Goal: Task Accomplishment & Management: Manage account settings

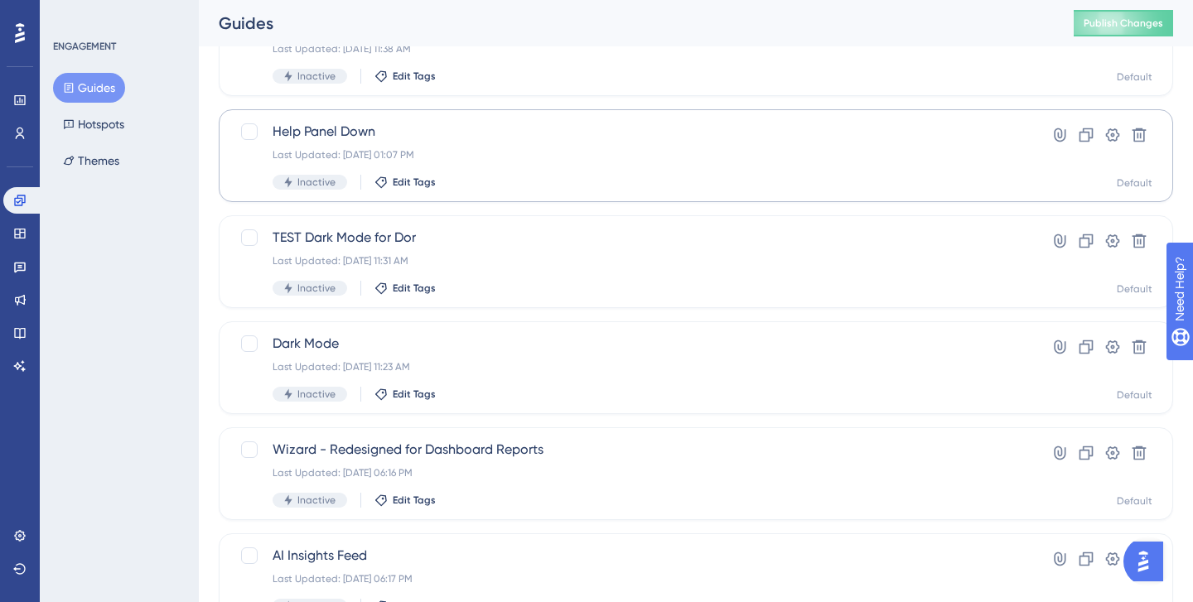
scroll to position [370, 0]
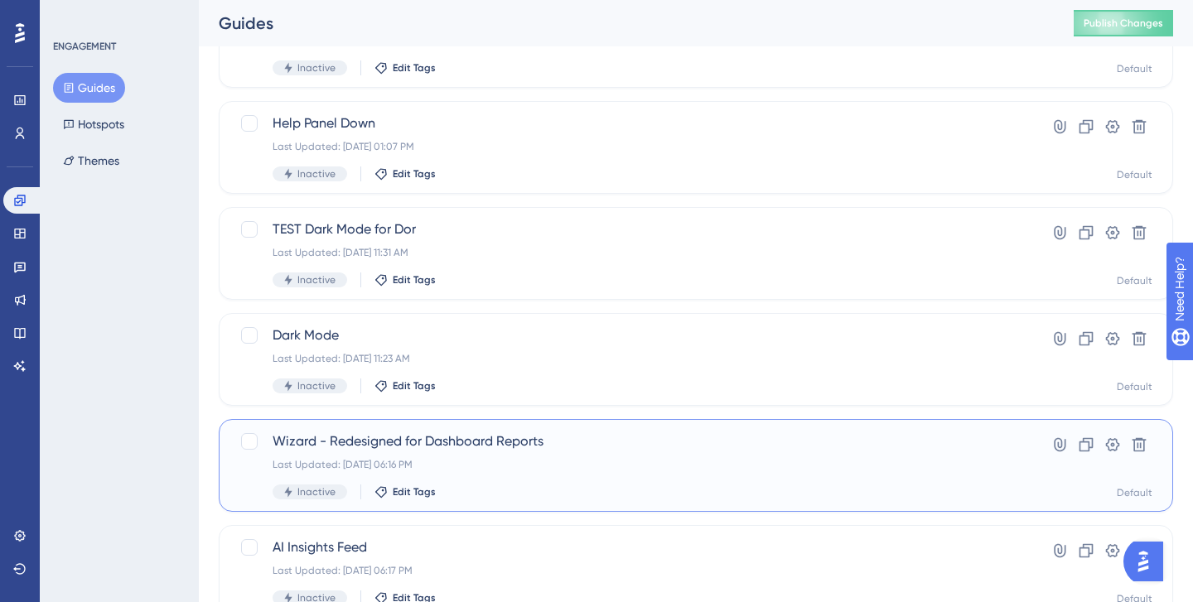
click at [729, 467] on div "Last Updated: [DATE] 06:16 PM" at bounding box center [630, 464] width 714 height 13
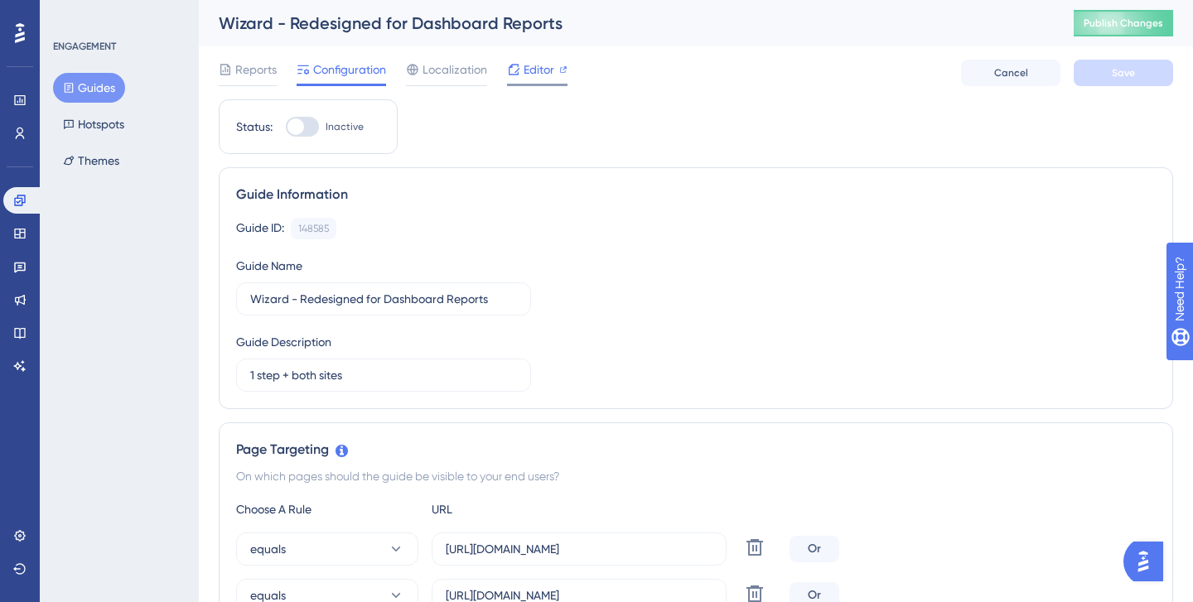
click at [525, 70] on span "Editor" at bounding box center [539, 70] width 31 height 20
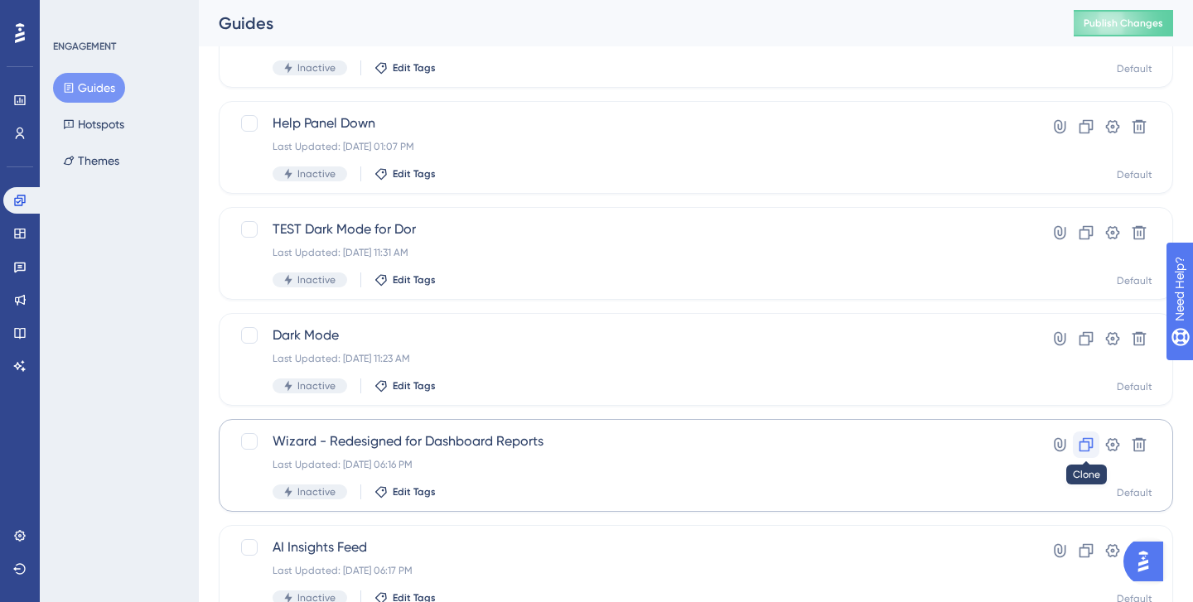
click at [1088, 445] on icon at bounding box center [1087, 445] width 14 height 14
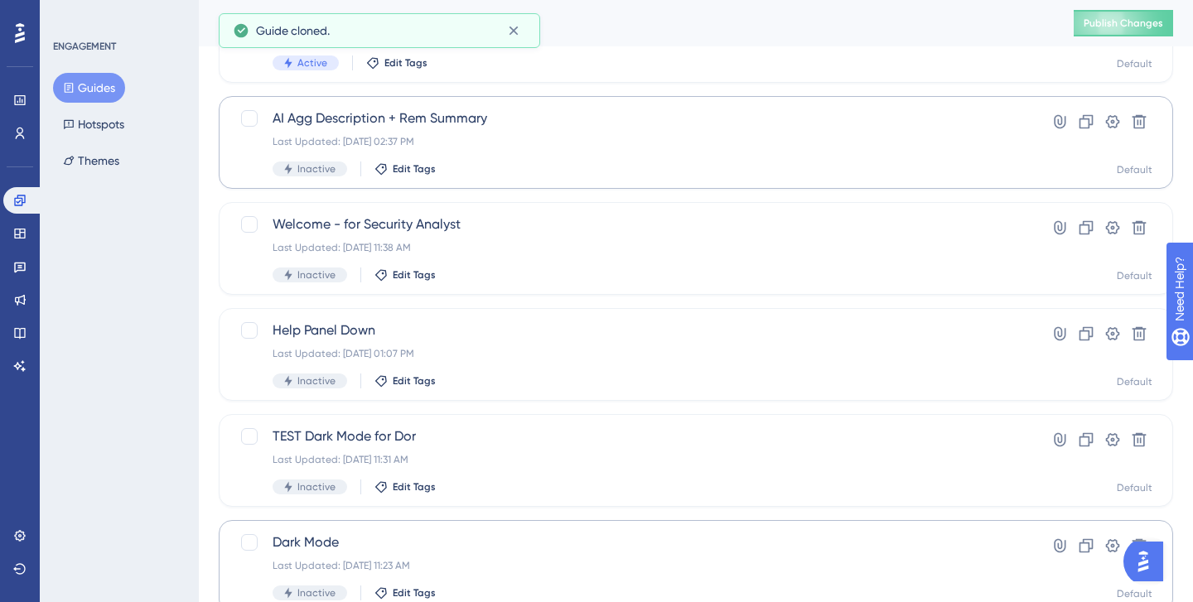
scroll to position [0, 0]
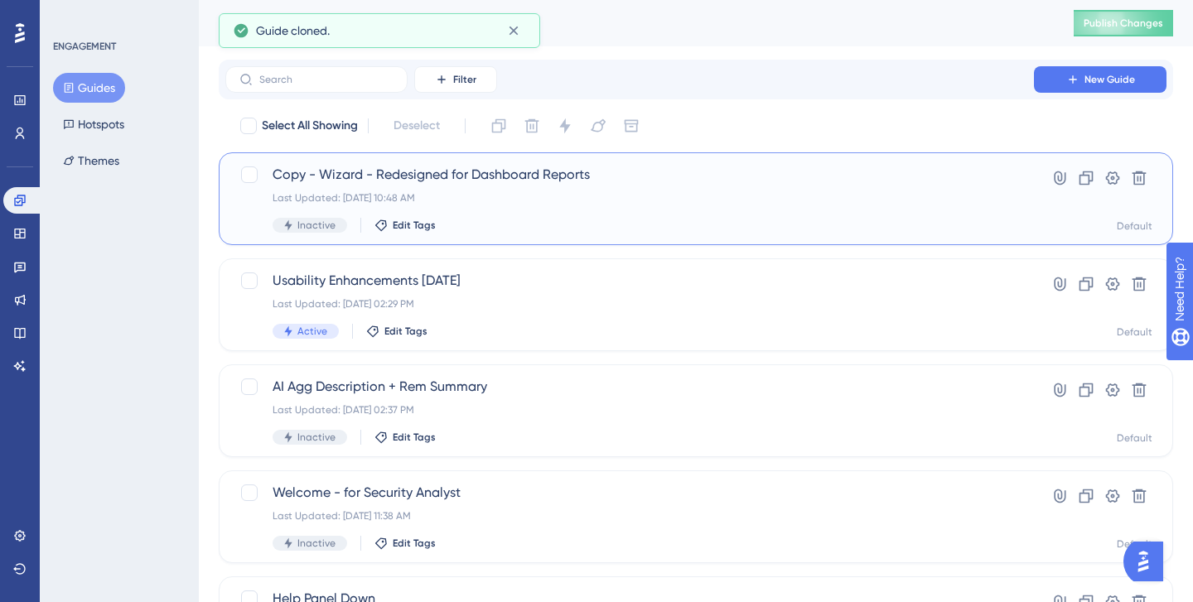
click at [645, 174] on span "Copy - Wizard - Redesigned for Dashboard Reports" at bounding box center [630, 175] width 714 height 20
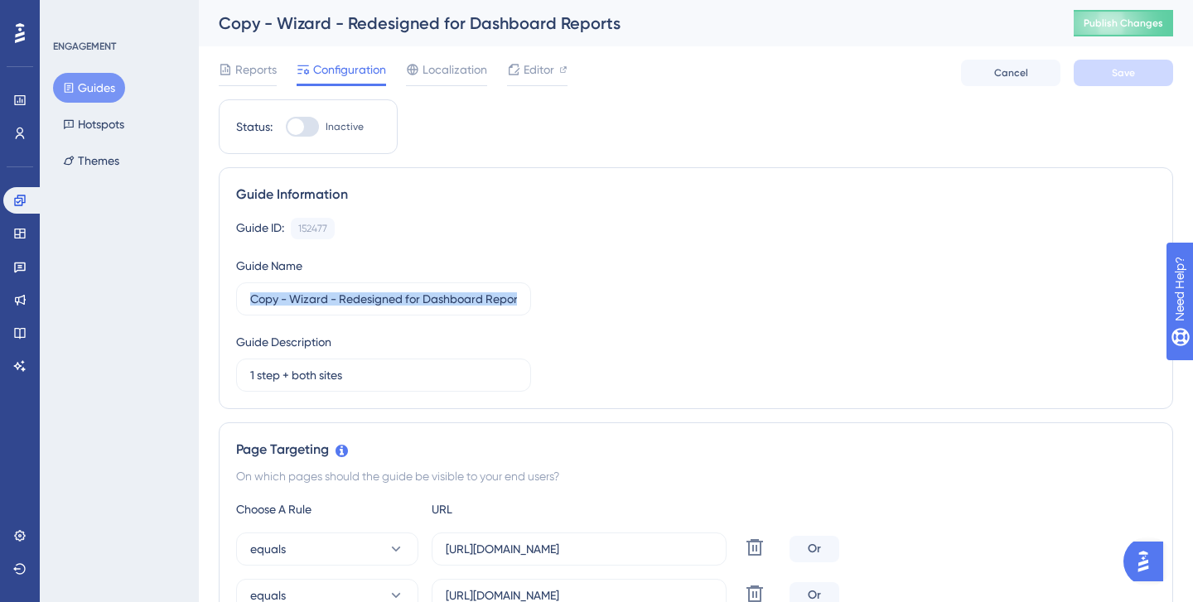
drag, startPoint x: 248, startPoint y: 298, endPoint x: 565, endPoint y: 306, distance: 317.4
click at [565, 306] on div "Guide ID: 152477 Copy Guide Name Copy - Wizard - Redesigned for Dashboard Repor…" at bounding box center [696, 305] width 920 height 174
click at [418, 303] on input "Copy - Wizard - Redesigned for Dashboard Reports" at bounding box center [383, 299] width 267 height 18
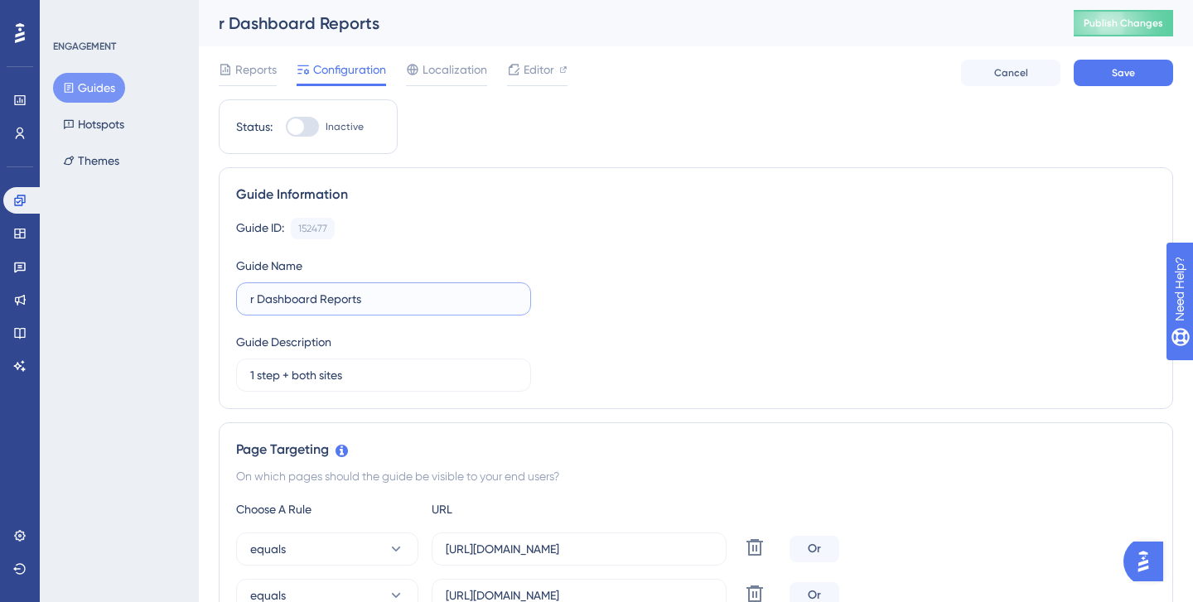
drag, startPoint x: 379, startPoint y: 291, endPoint x: 254, endPoint y: 287, distance: 125.2
click at [254, 288] on label "r Dashboard Reports" at bounding box center [383, 299] width 295 height 33
click at [254, 290] on input "r Dashboard Reports" at bounding box center [383, 299] width 267 height 18
drag, startPoint x: 384, startPoint y: 302, endPoint x: 87, endPoint y: 297, distance: 297.5
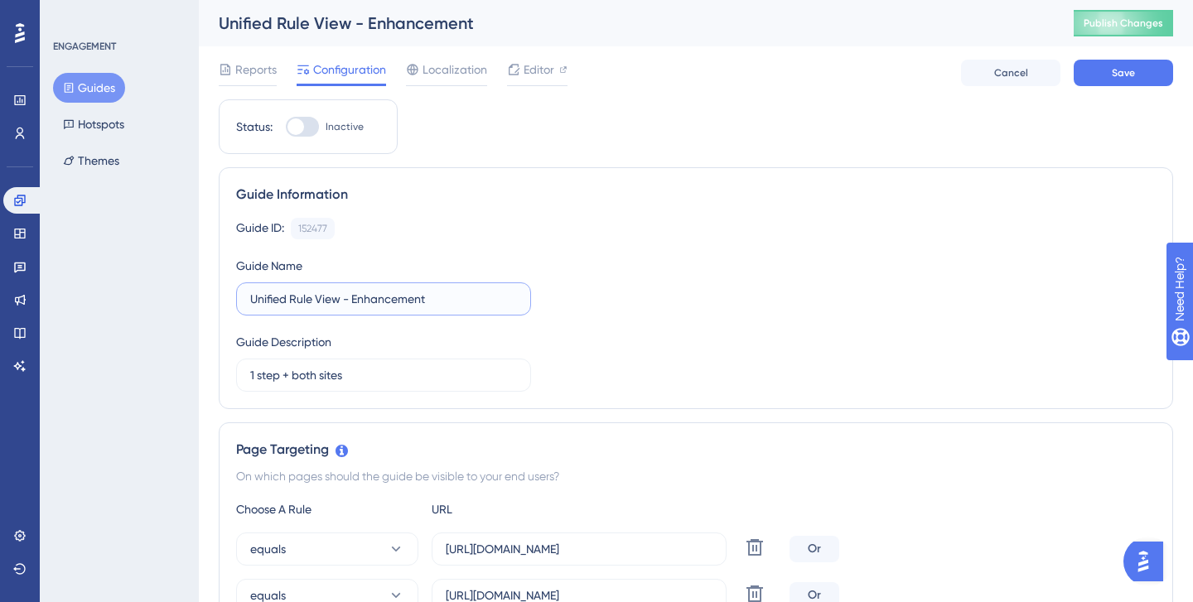
type input "Unified Rule View - Enhancement"
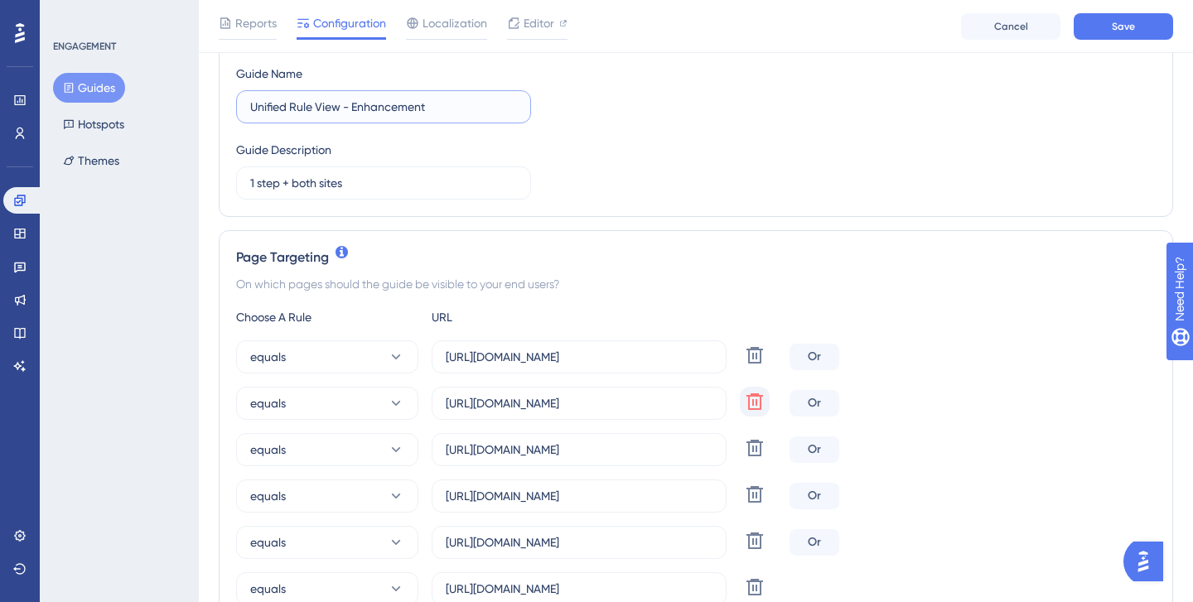
scroll to position [204, 0]
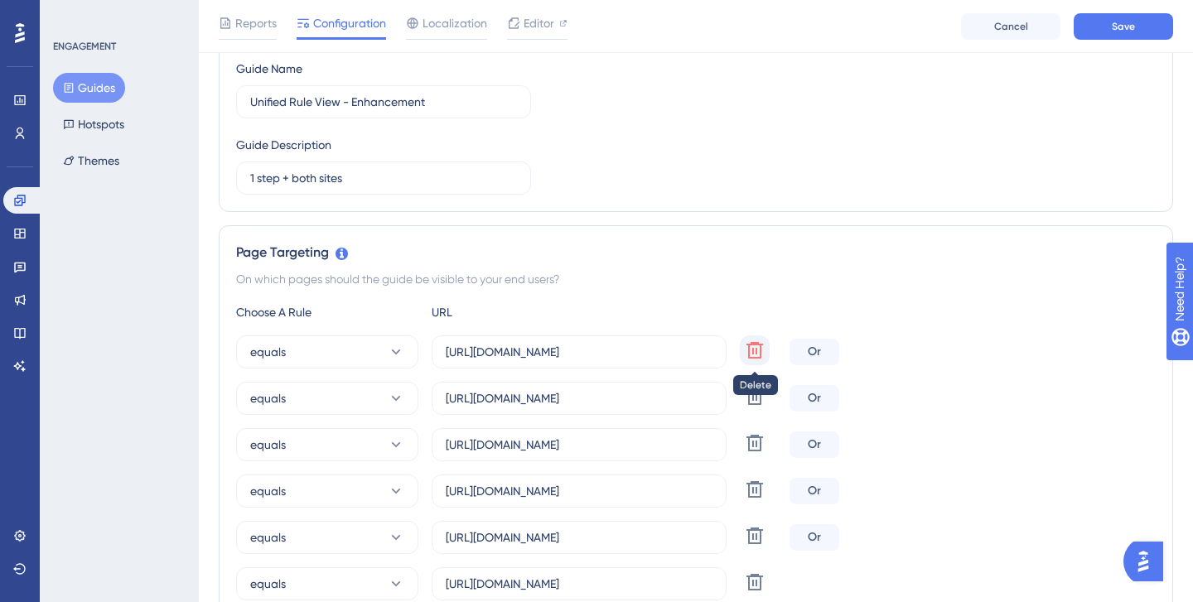
click at [747, 359] on icon at bounding box center [755, 351] width 20 height 20
type input "https://app.us.seemplicity.io/remediation/monitoring/ticketing"
type input "https://app.seemplicity.io/remediation/monitoring/reports"
type input "https://app.us.seemplicity.io/remediation/monitoring/reports"
type input "https://app.seemplicity.io/findings"
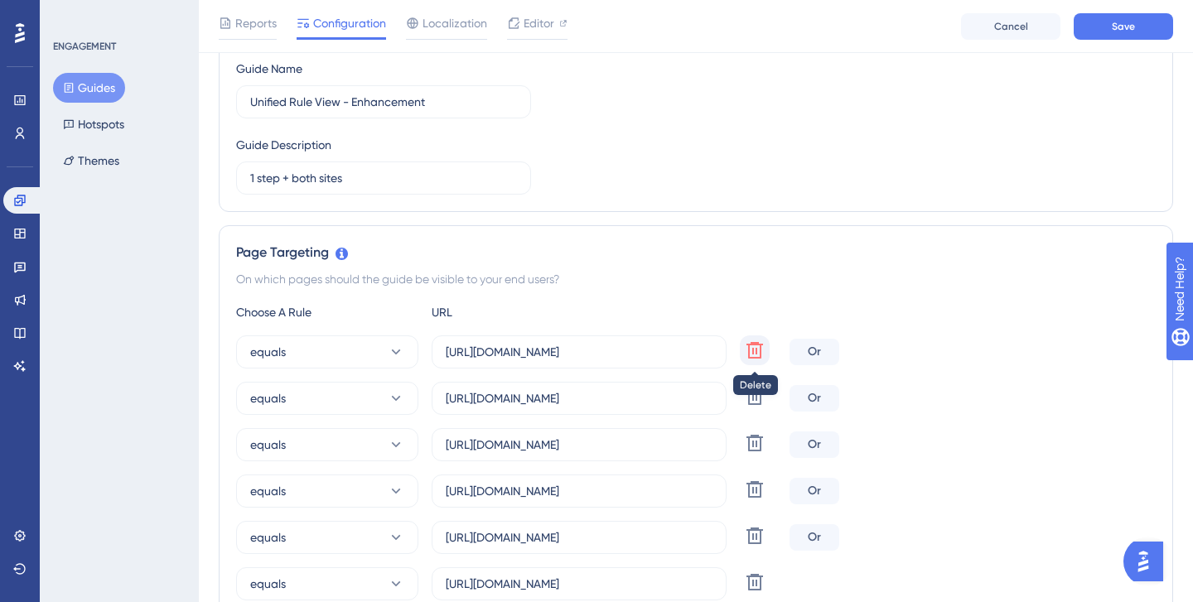
type input "https://app.us.seemplicity.io/findings"
click at [747, 359] on icon at bounding box center [755, 351] width 20 height 20
type input "https://app.seemplicity.io/remediation/monitoring/reports"
type input "https://app.us.seemplicity.io/remediation/monitoring/reports"
type input "https://app.seemplicity.io/findings"
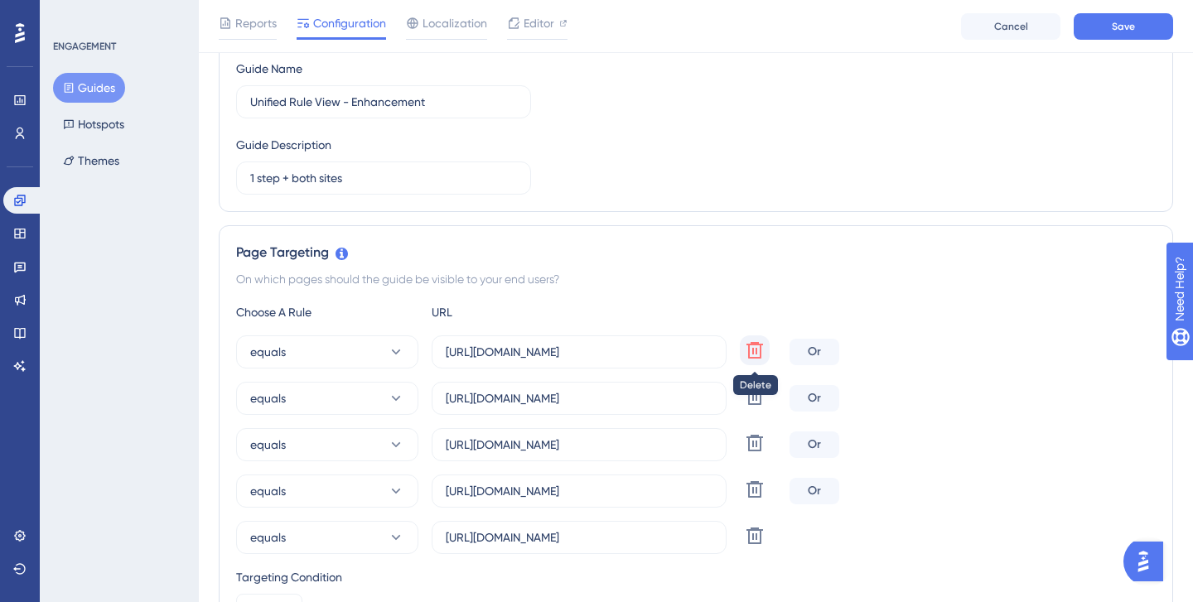
type input "https://app.us.seemplicity.io/findings"
click at [747, 359] on icon at bounding box center [755, 351] width 20 height 20
type input "https://app.us.seemplicity.io/remediation/monitoring/reports"
type input "https://app.seemplicity.io/findings"
type input "https://app.us.seemplicity.io/findings"
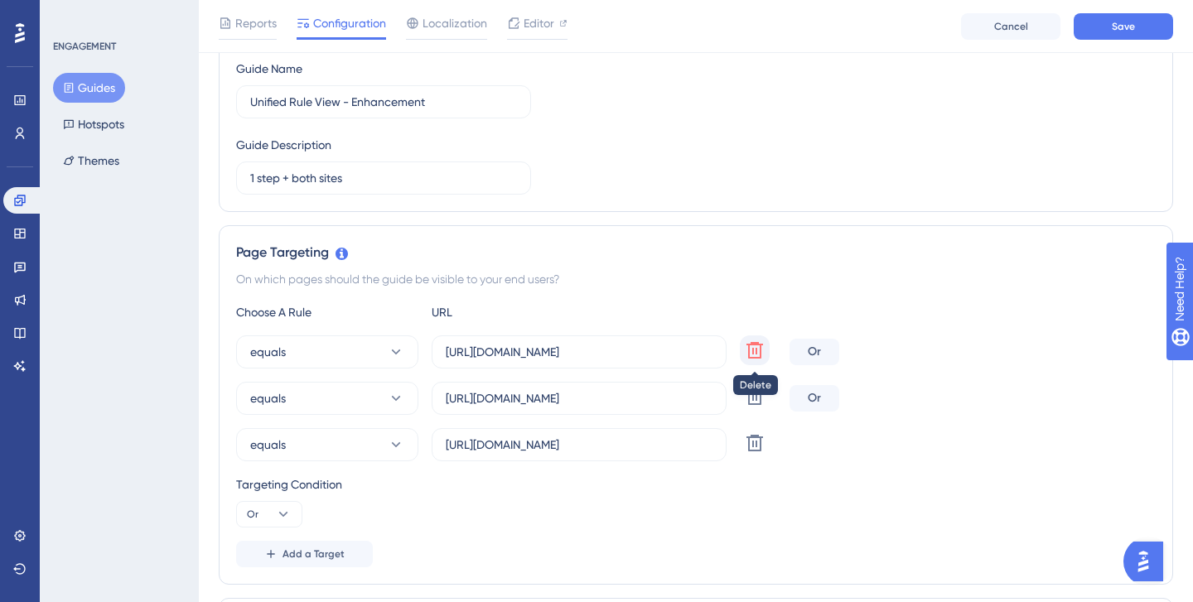
click at [747, 359] on icon at bounding box center [755, 351] width 20 height 20
type input "https://app.seemplicity.io/findings"
type input "https://app.us.seemplicity.io/findings"
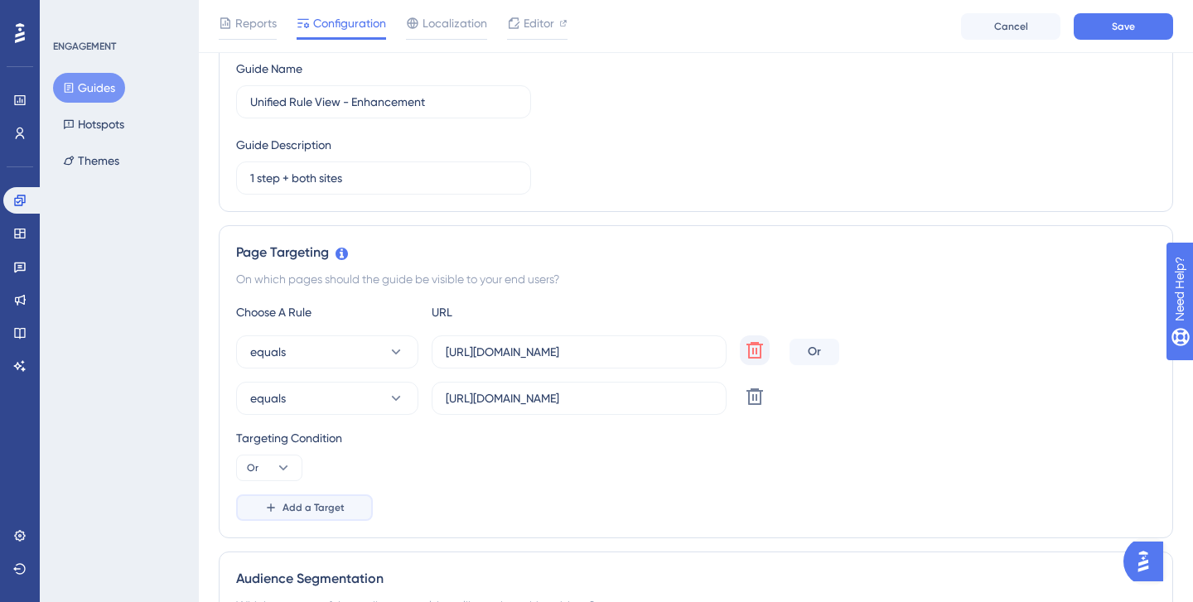
click at [287, 506] on span "Add a Target" at bounding box center [314, 507] width 62 height 13
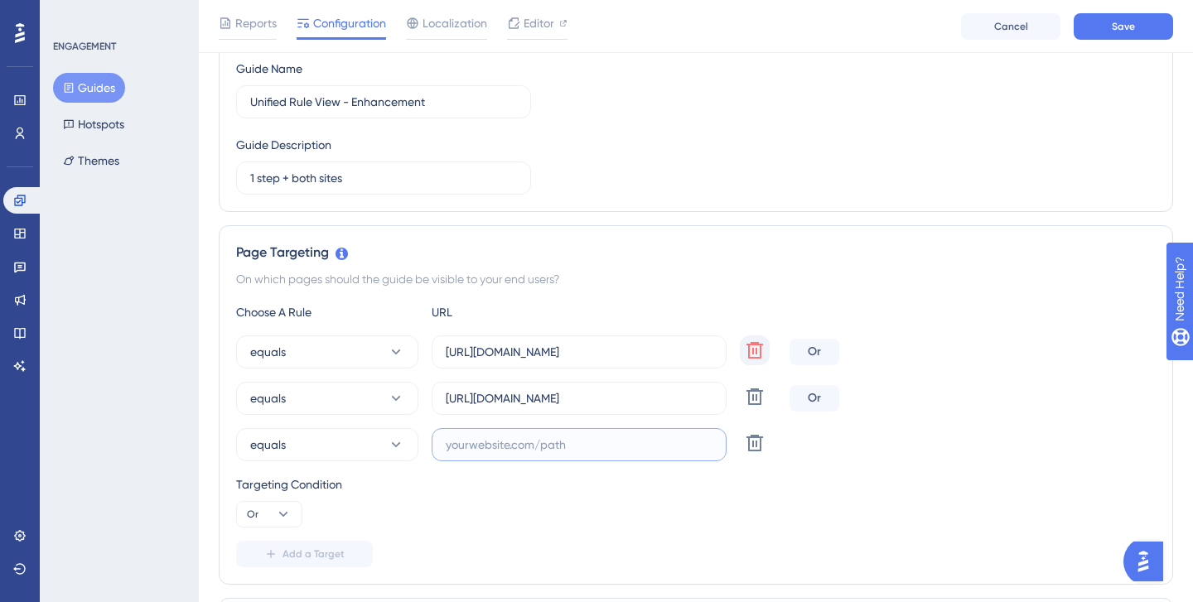
click at [478, 446] on input "text" at bounding box center [579, 445] width 267 height 18
paste input "https://app.seemplicity.io/rules/prioritization"
type input "https://app.seemplicity.io/rules/prioritization"
click at [341, 554] on span "Add a Target" at bounding box center [314, 554] width 62 height 13
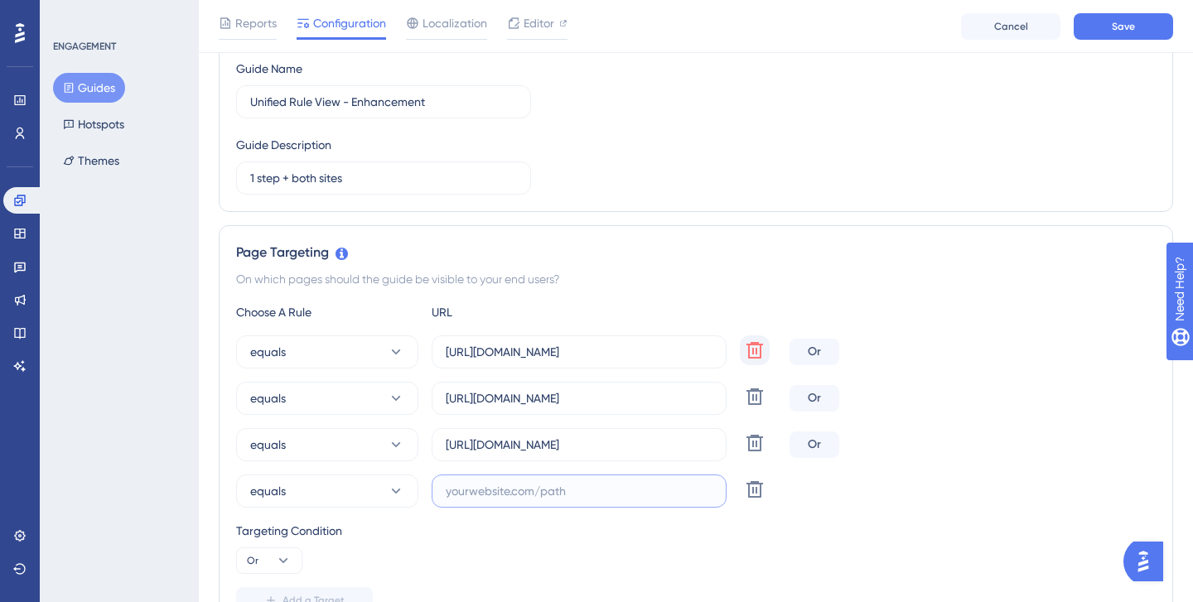
click at [498, 499] on input "text" at bounding box center [579, 491] width 267 height 18
paste input "https://app.seemplicity.io/rules/prioritization"
click at [515, 492] on input "https://app.seemplicity.io/rules/prioritization" at bounding box center [579, 491] width 267 height 18
type input "https://app.us.seemplicity.io/rules/prioritization"
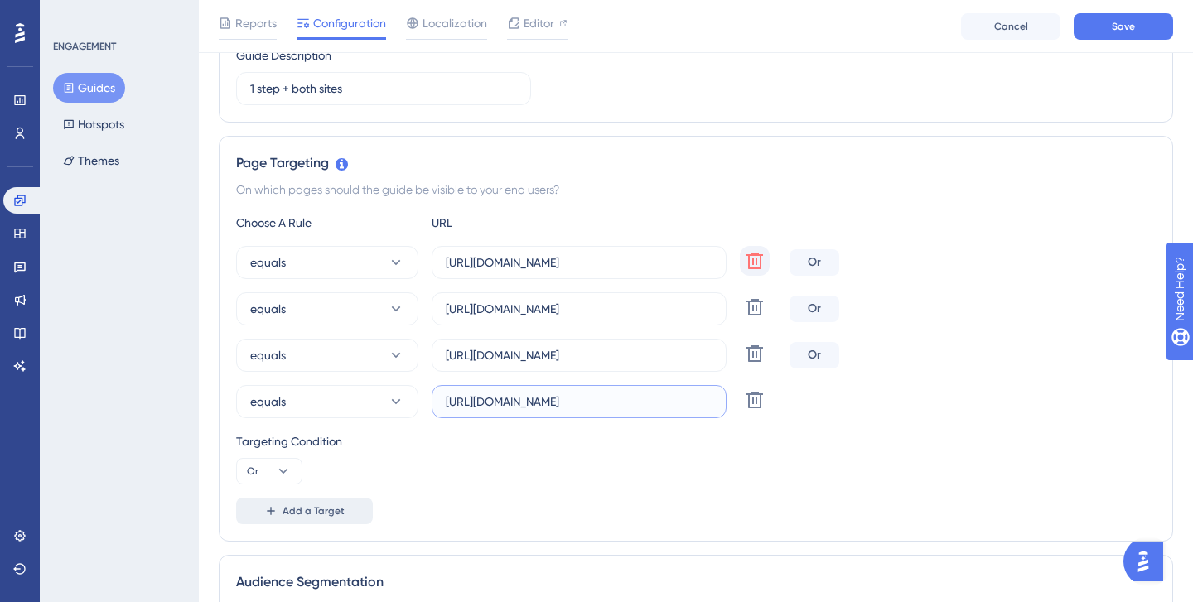
scroll to position [302, 0]
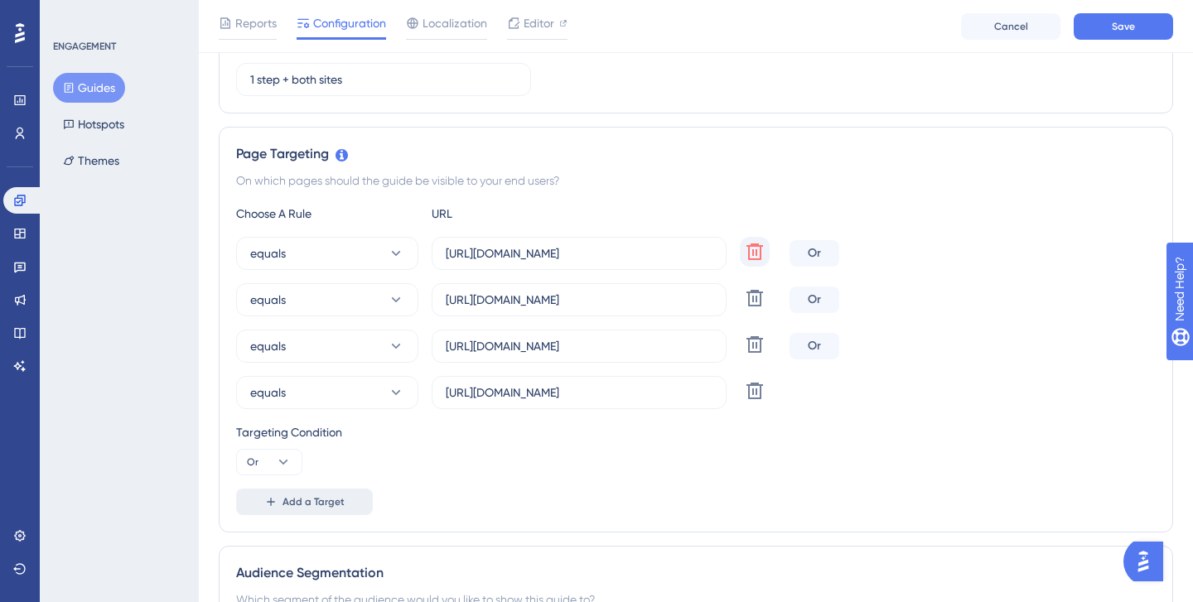
click at [336, 499] on span "Add a Target" at bounding box center [314, 501] width 62 height 13
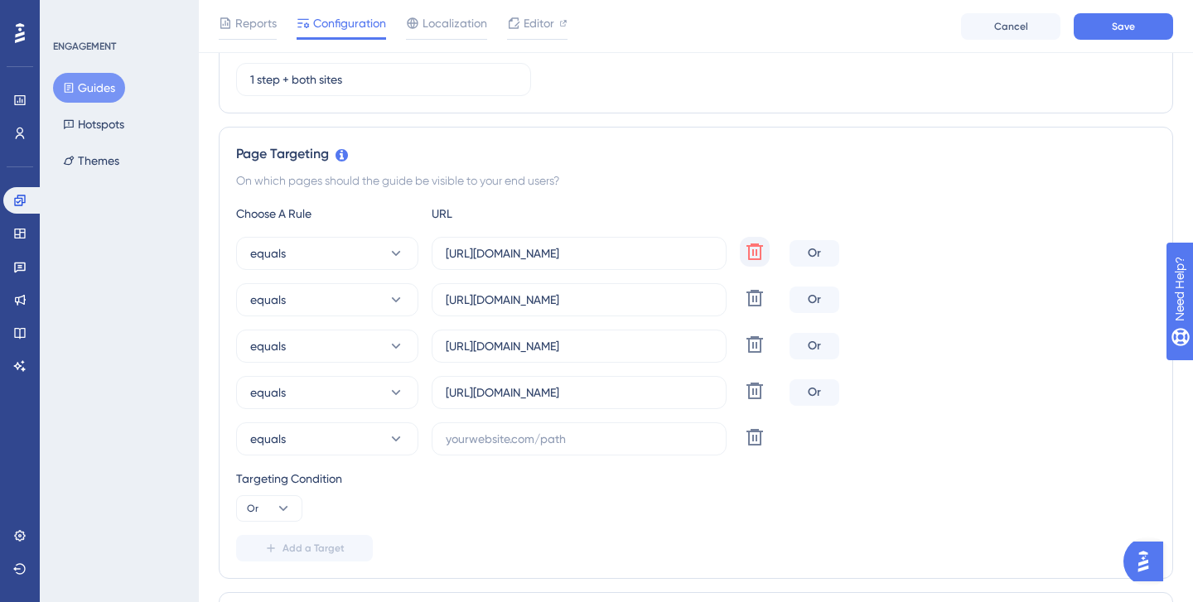
scroll to position [304, 0]
click at [476, 442] on input "text" at bounding box center [579, 439] width 267 height 18
paste input "https://app.seemplicity.io/dashboard/organizational"
click at [495, 436] on input "https://app.seemplicity.io/dashboard/organizational" at bounding box center [579, 437] width 267 height 18
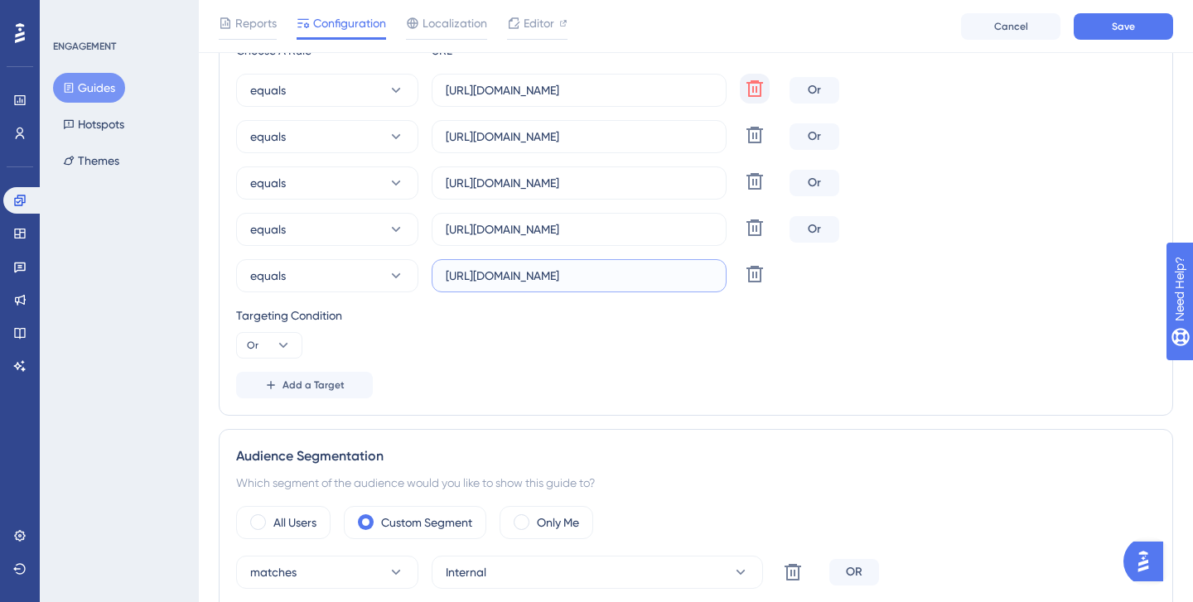
scroll to position [470, 0]
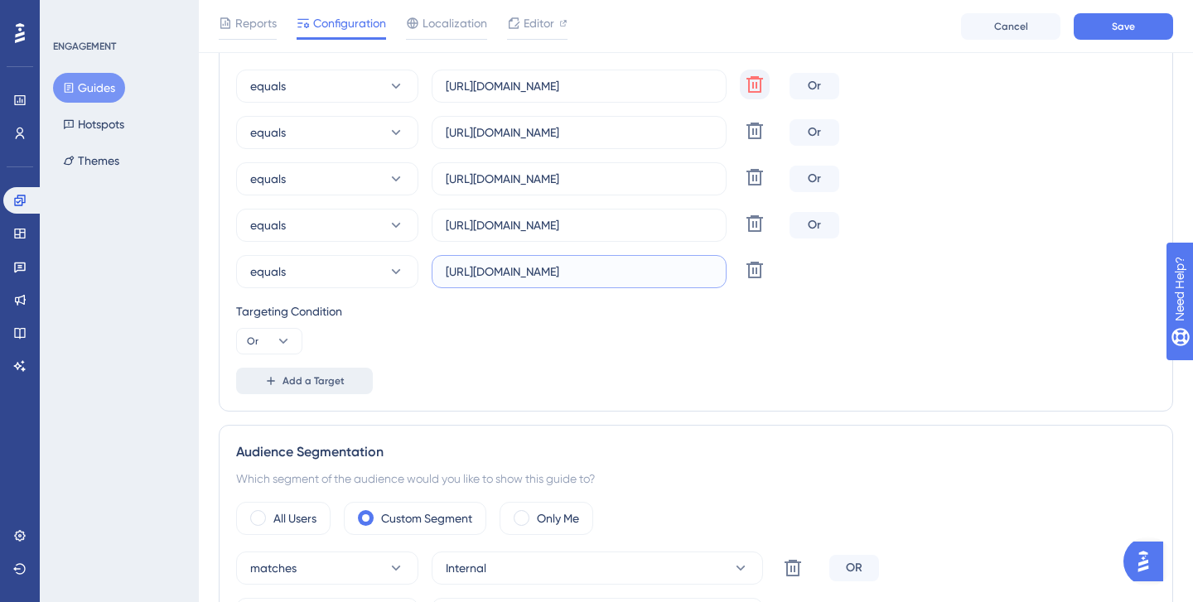
type input "https://app.us.seemplicity.io/dashboard/organizational"
click at [315, 383] on span "Add a Target" at bounding box center [314, 381] width 62 height 13
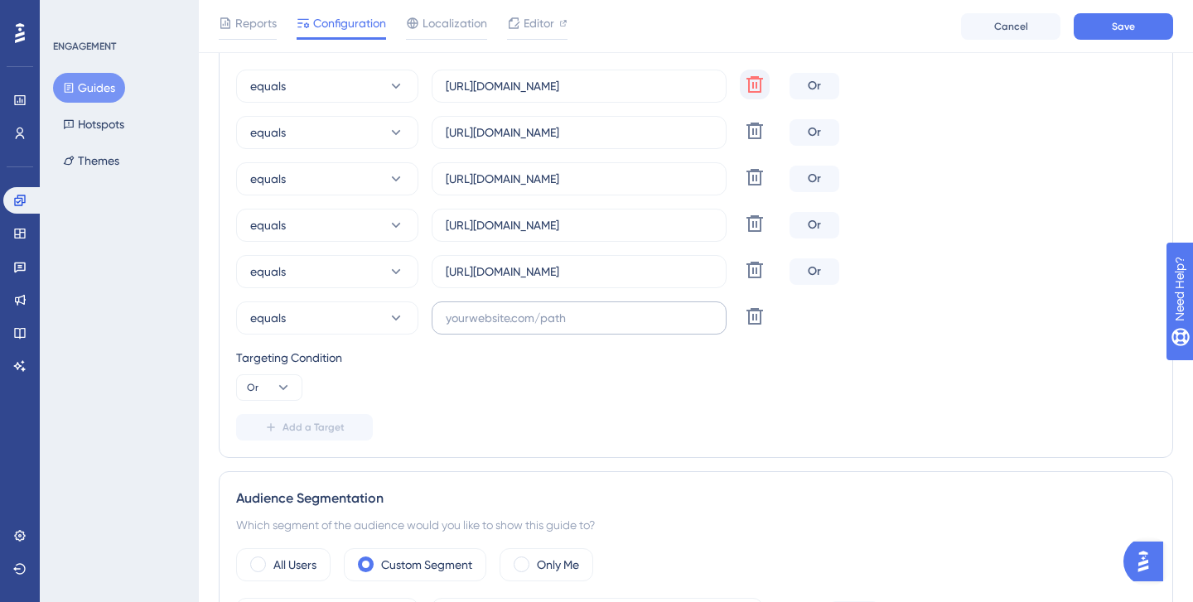
click at [477, 307] on label at bounding box center [579, 318] width 295 height 33
click at [477, 309] on input "text" at bounding box center [579, 318] width 267 height 18
paste input "https://app.seemplicity.io/dashboard/organizational"
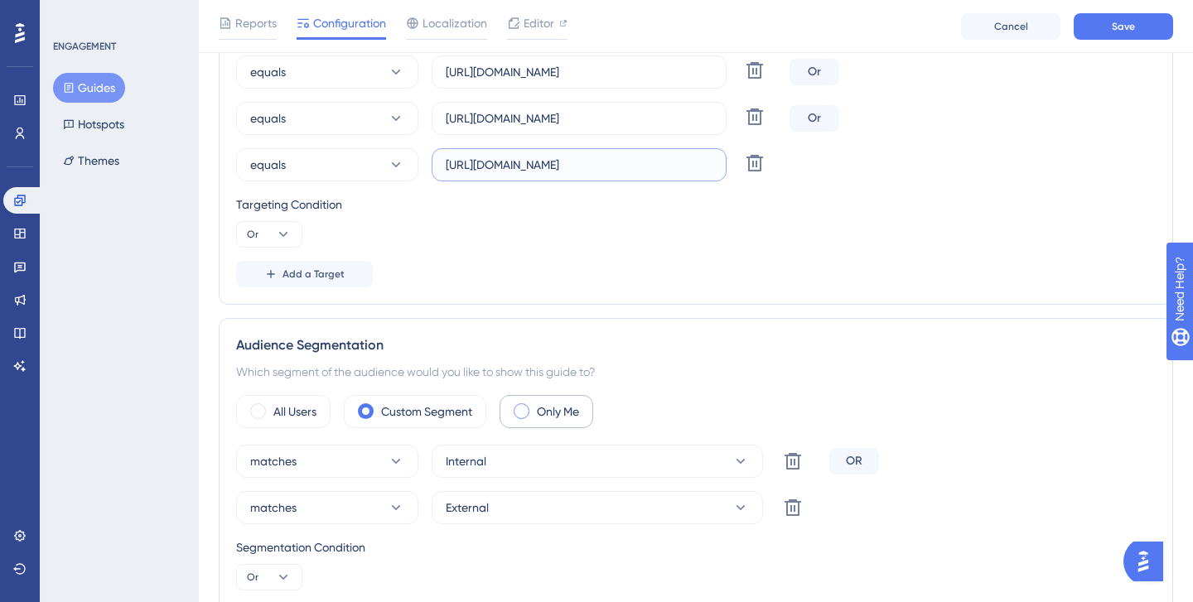
scroll to position [625, 0]
type input "https://app.seemplicity.io/dashboard/organizational"
click at [564, 411] on label "Only Me" at bounding box center [558, 410] width 42 height 20
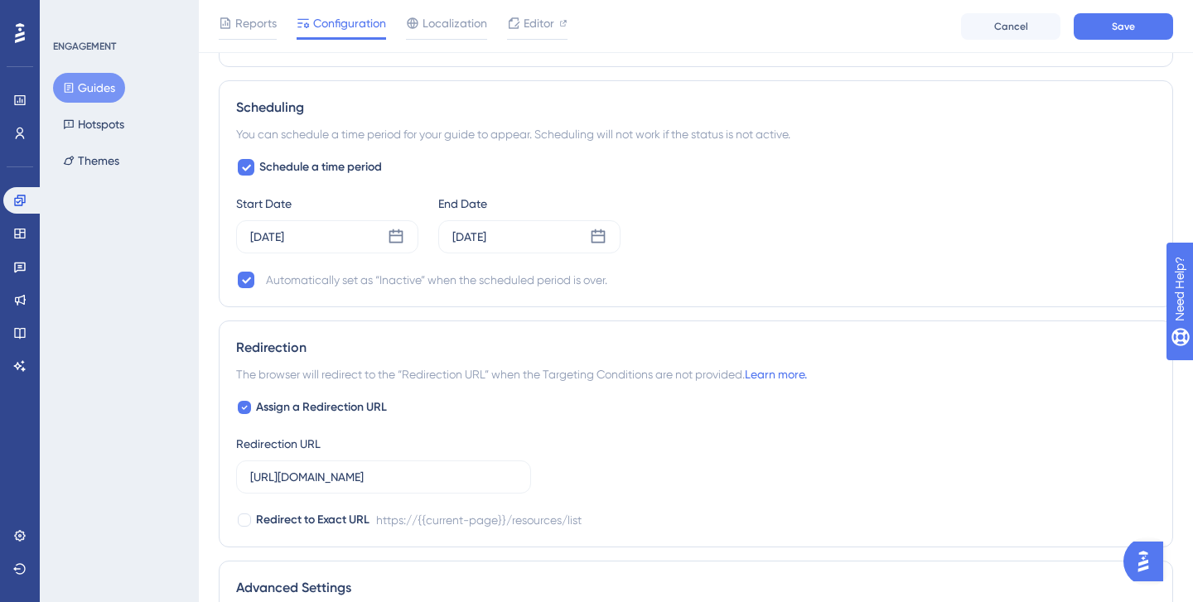
scroll to position [1535, 0]
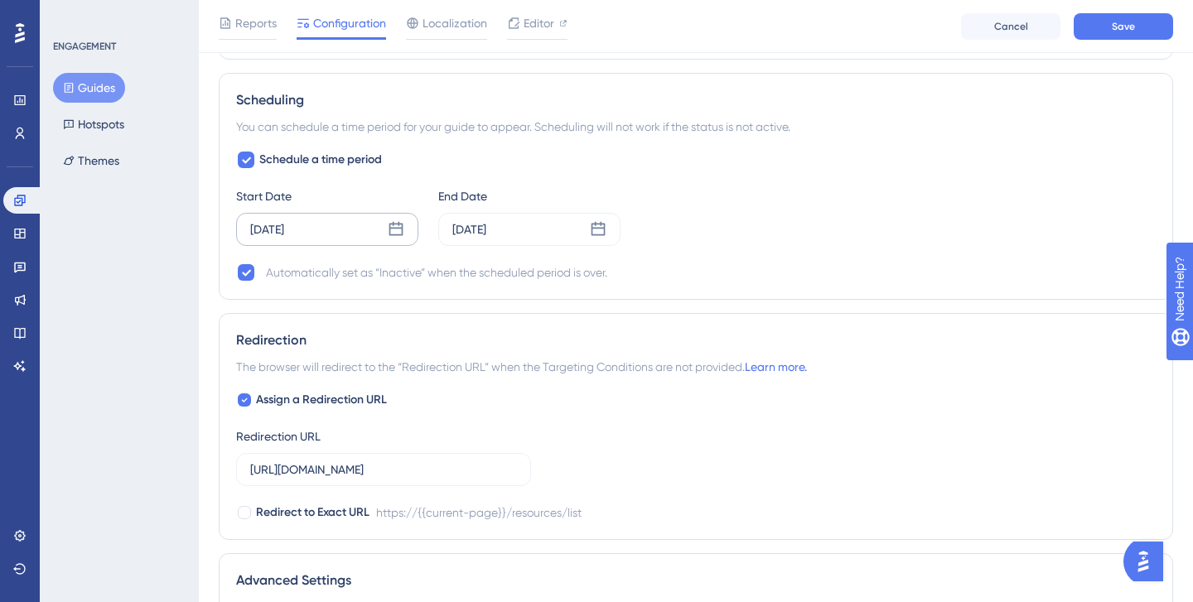
click at [314, 238] on div "Jul 24 2025" at bounding box center [327, 229] width 182 height 33
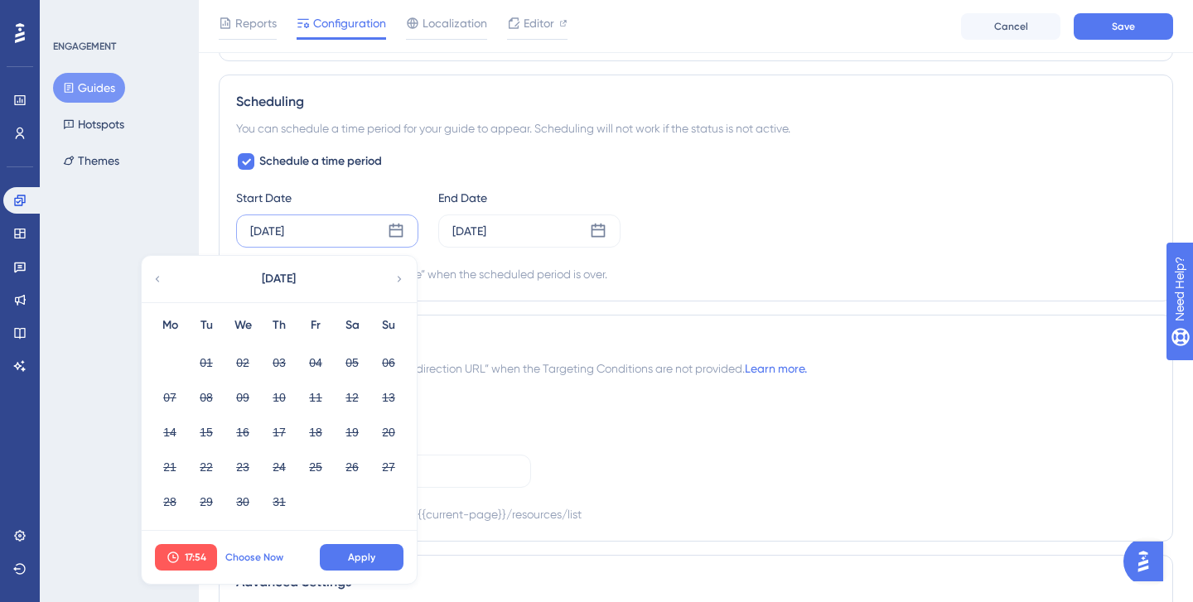
scroll to position [1527, 0]
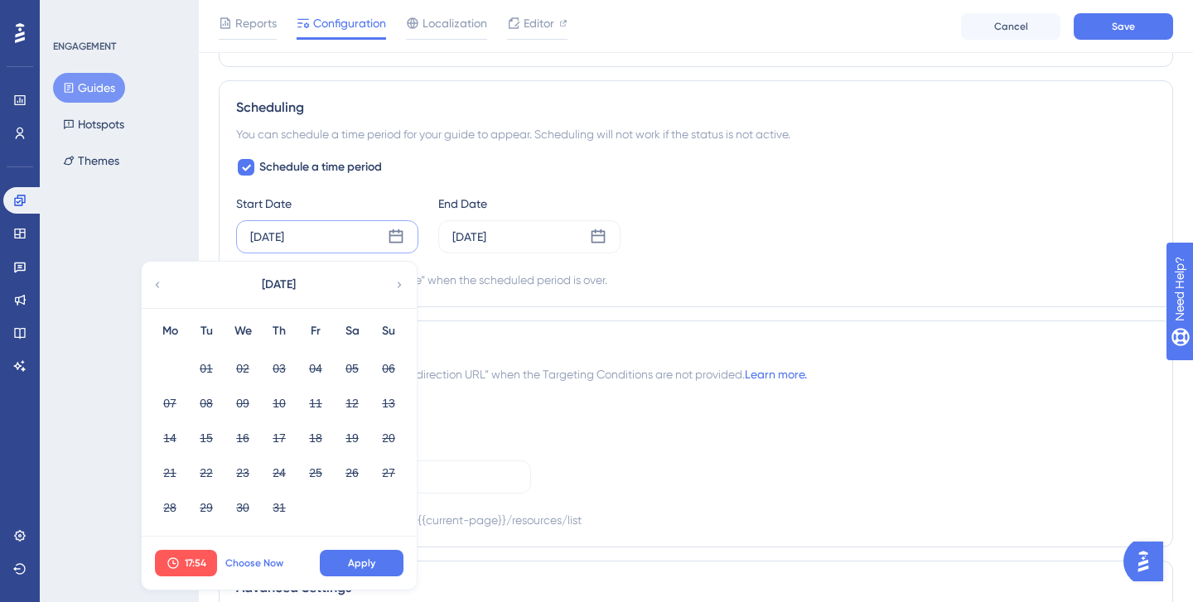
click at [268, 563] on span "Choose Now" at bounding box center [254, 563] width 58 height 13
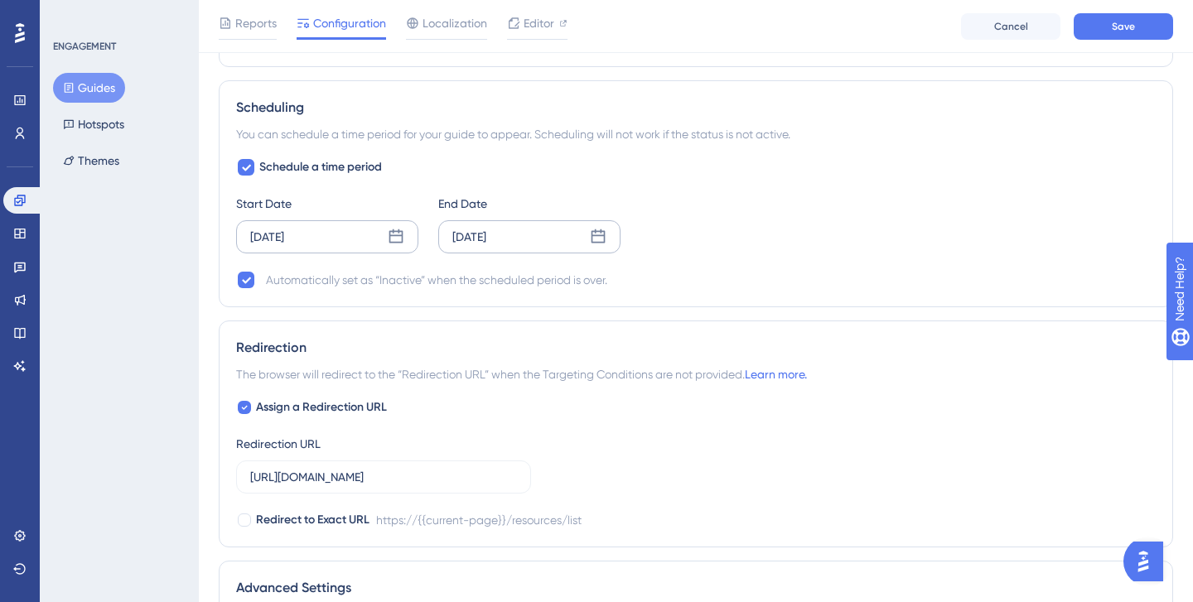
click at [486, 232] on div "Aug 08 2025" at bounding box center [469, 237] width 34 height 20
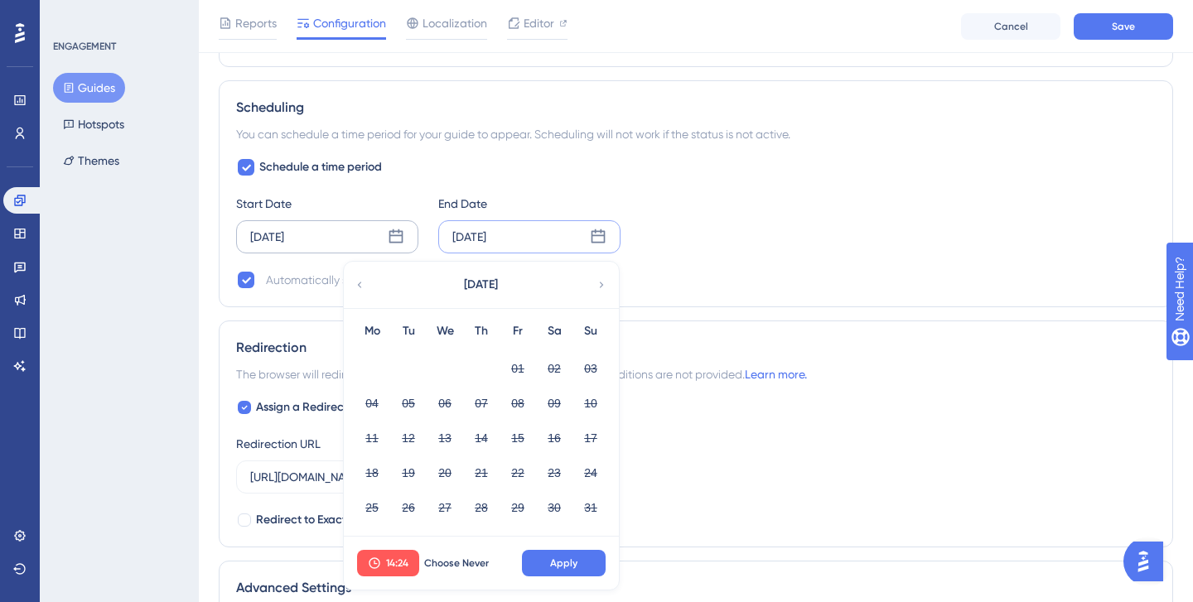
click at [604, 284] on icon at bounding box center [602, 285] width 12 height 15
click at [605, 284] on icon at bounding box center [602, 285] width 12 height 15
drag, startPoint x: 410, startPoint y: 400, endPoint x: 418, endPoint y: 406, distance: 10.1
click at [411, 400] on button "07" at bounding box center [408, 403] width 28 height 28
click at [573, 570] on button "Apply" at bounding box center [564, 563] width 84 height 27
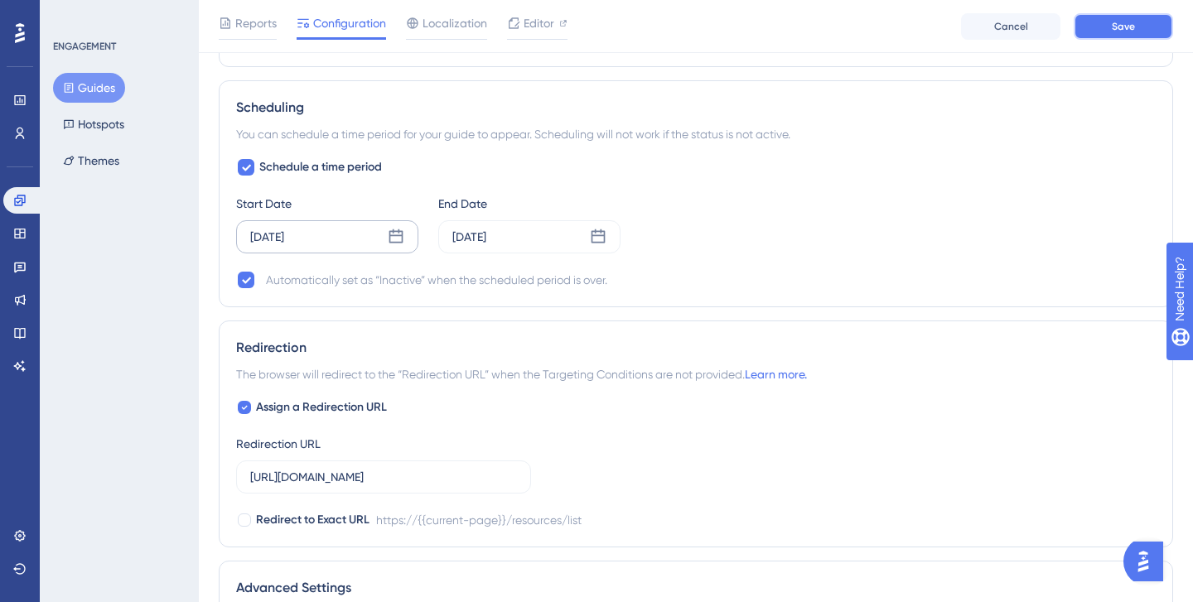
click at [1133, 31] on span "Save" at bounding box center [1123, 26] width 23 height 13
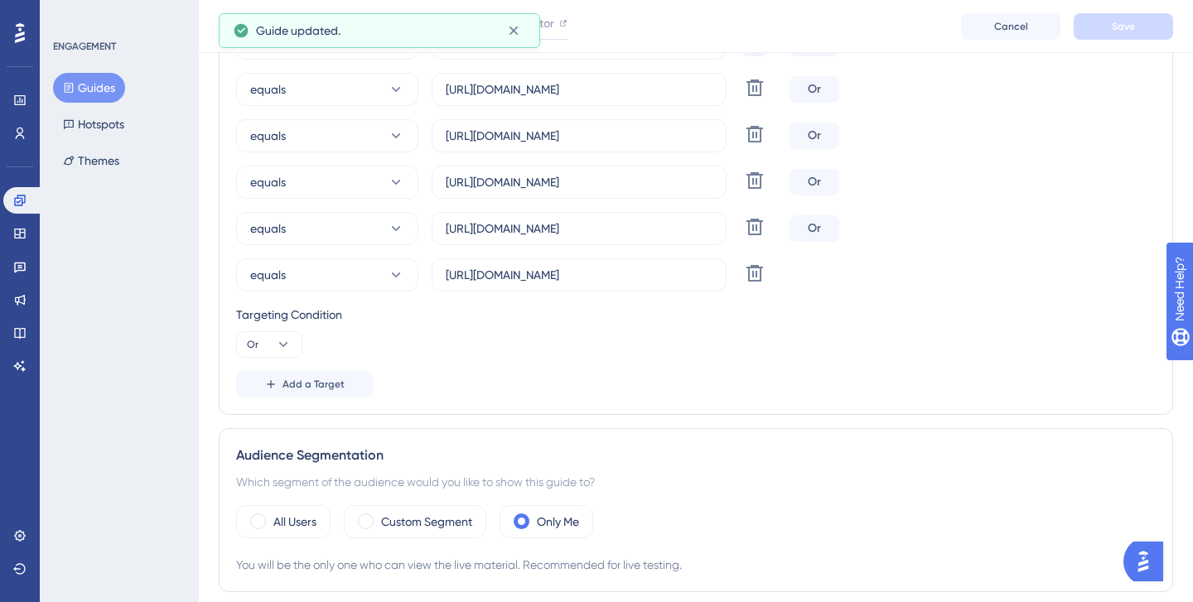
scroll to position [0, 0]
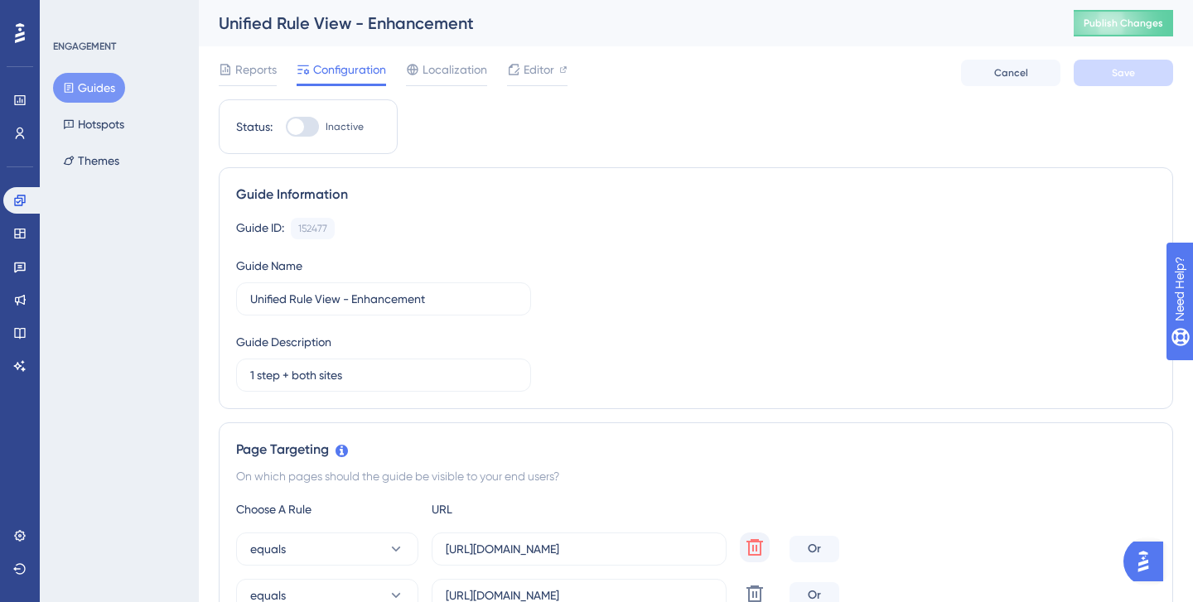
click at [316, 129] on div at bounding box center [302, 127] width 33 height 20
click at [286, 128] on input "Inactive" at bounding box center [285, 127] width 1 height 1
checkbox input "true"
click at [531, 73] on span "Editor" at bounding box center [539, 70] width 31 height 20
click at [302, 131] on div at bounding box center [296, 126] width 17 height 17
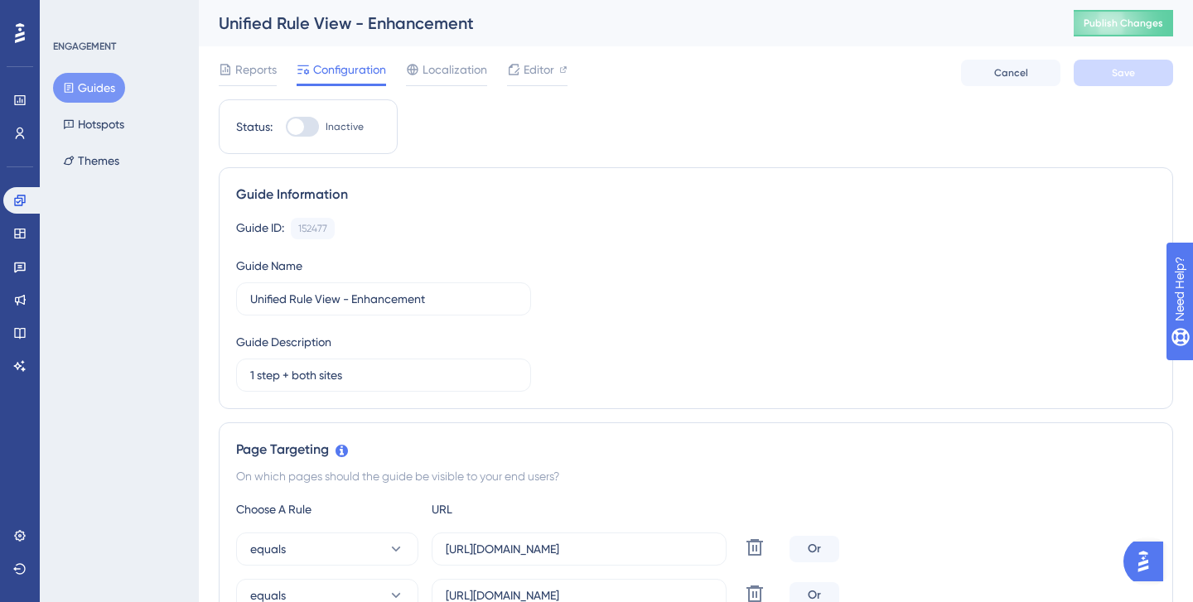
click at [286, 128] on input "Inactive" at bounding box center [285, 127] width 1 height 1
checkbox input "true"
click at [1126, 76] on span "Save" at bounding box center [1123, 72] width 23 height 13
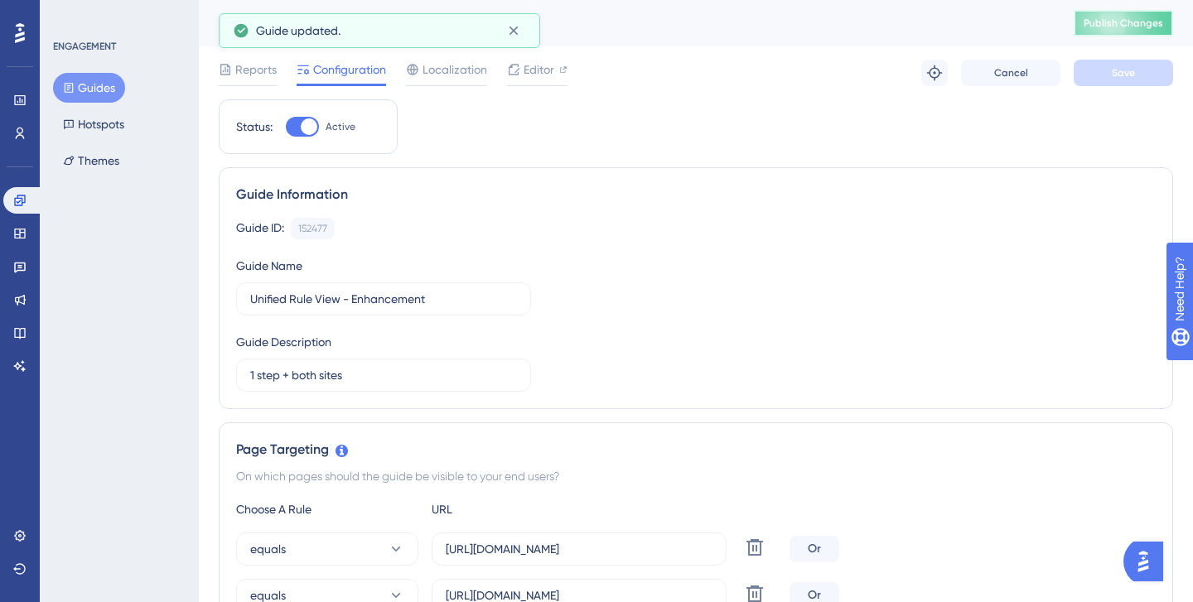
click at [1139, 29] on span "Publish Changes" at bounding box center [1124, 23] width 80 height 13
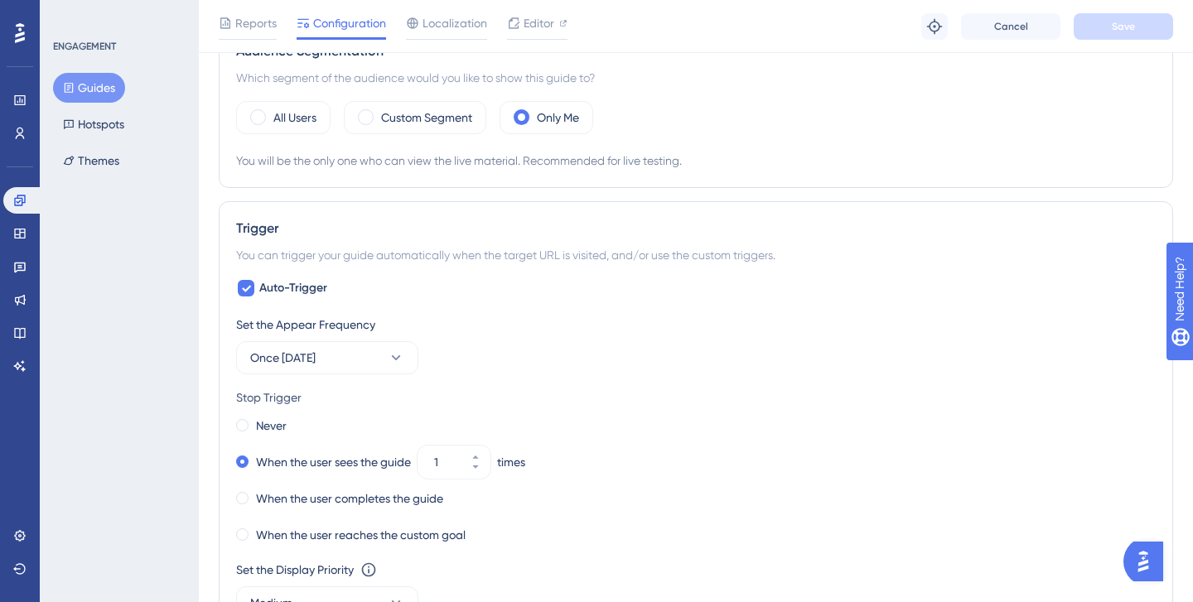
scroll to position [925, 0]
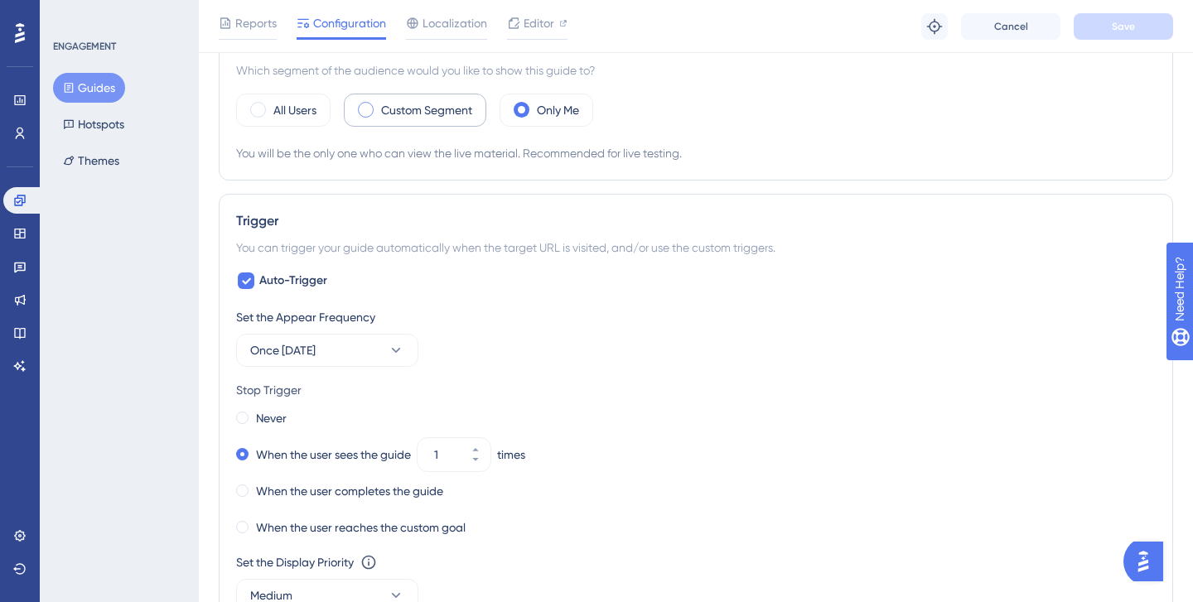
click at [433, 109] on label "Custom Segment" at bounding box center [426, 110] width 91 height 20
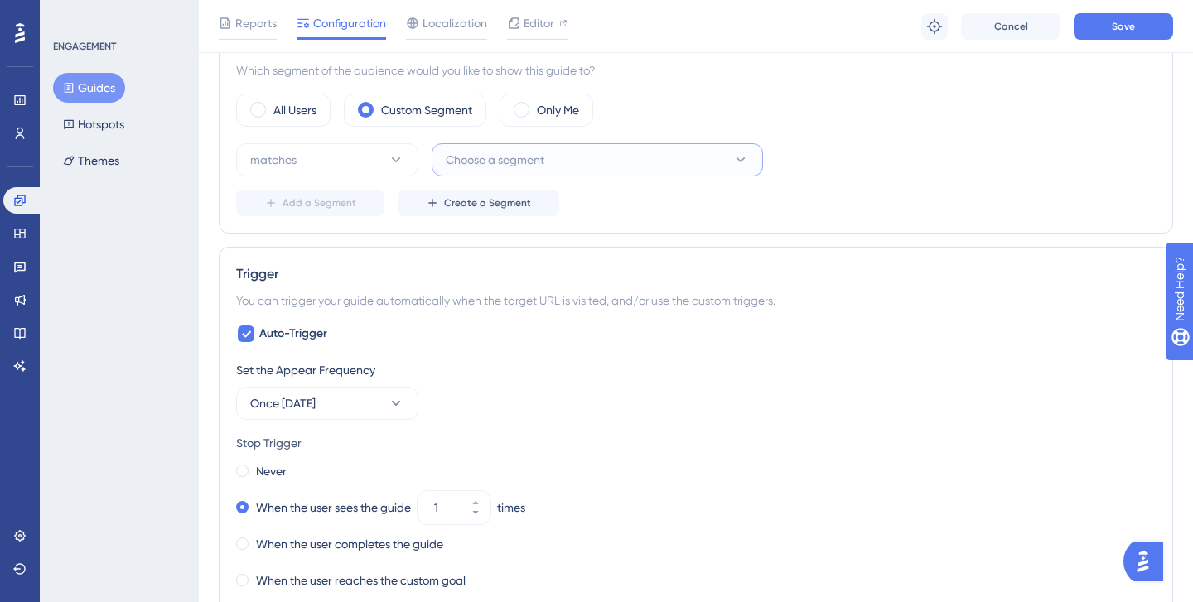
click at [494, 150] on span "Choose a segment" at bounding box center [495, 160] width 99 height 20
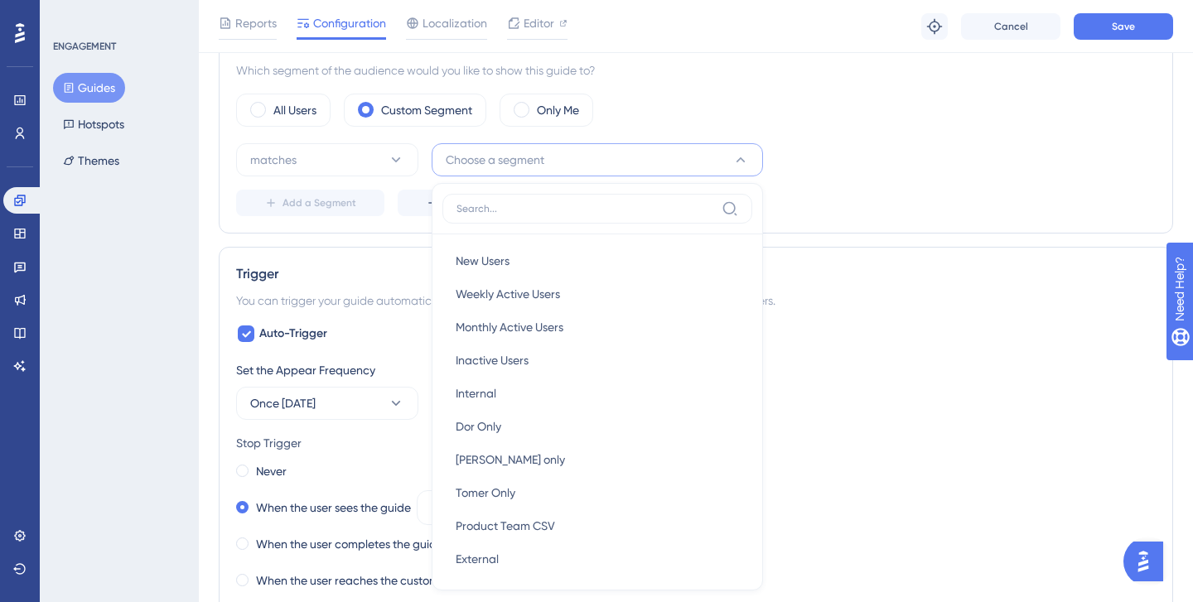
scroll to position [1007, 0]
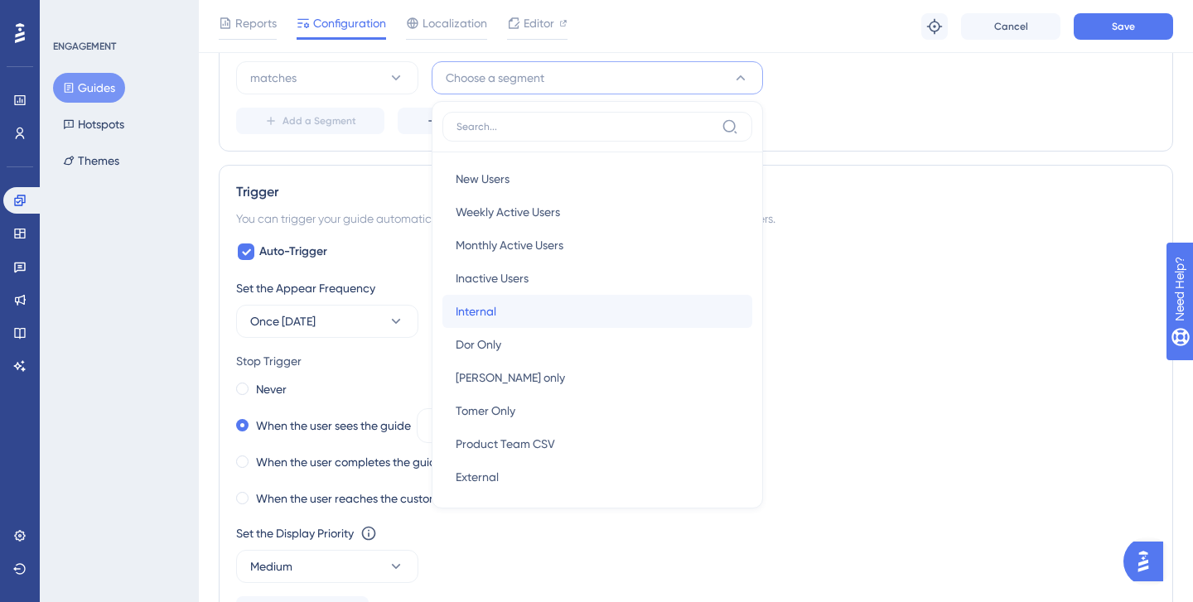
click at [489, 306] on span "Internal" at bounding box center [476, 312] width 41 height 20
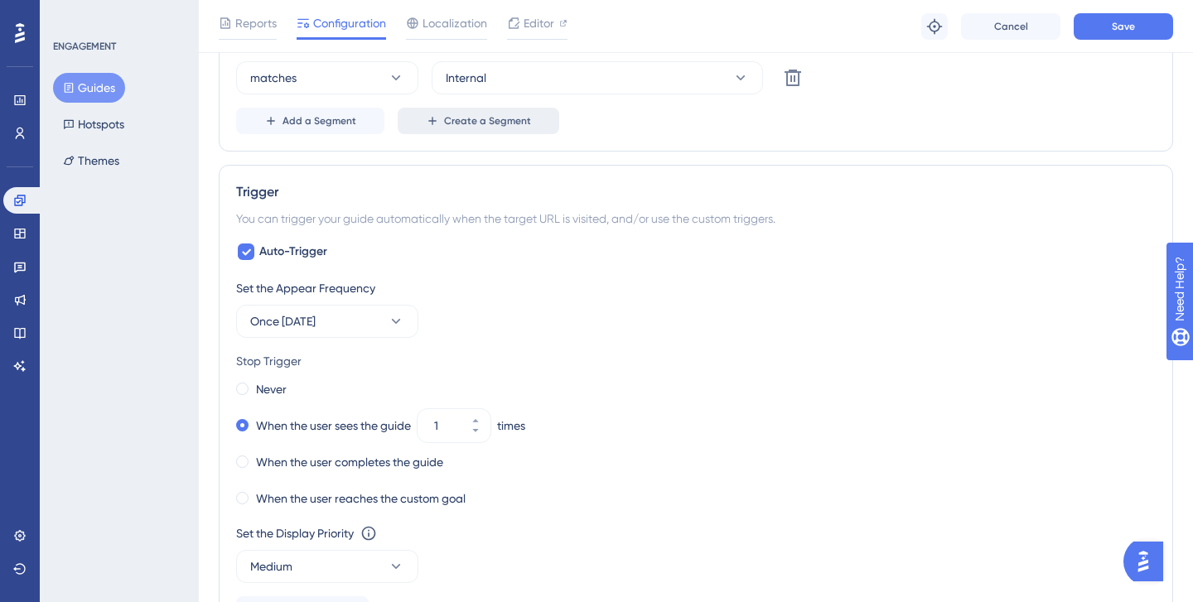
click at [447, 124] on span "Create a Segment" at bounding box center [487, 120] width 87 height 13
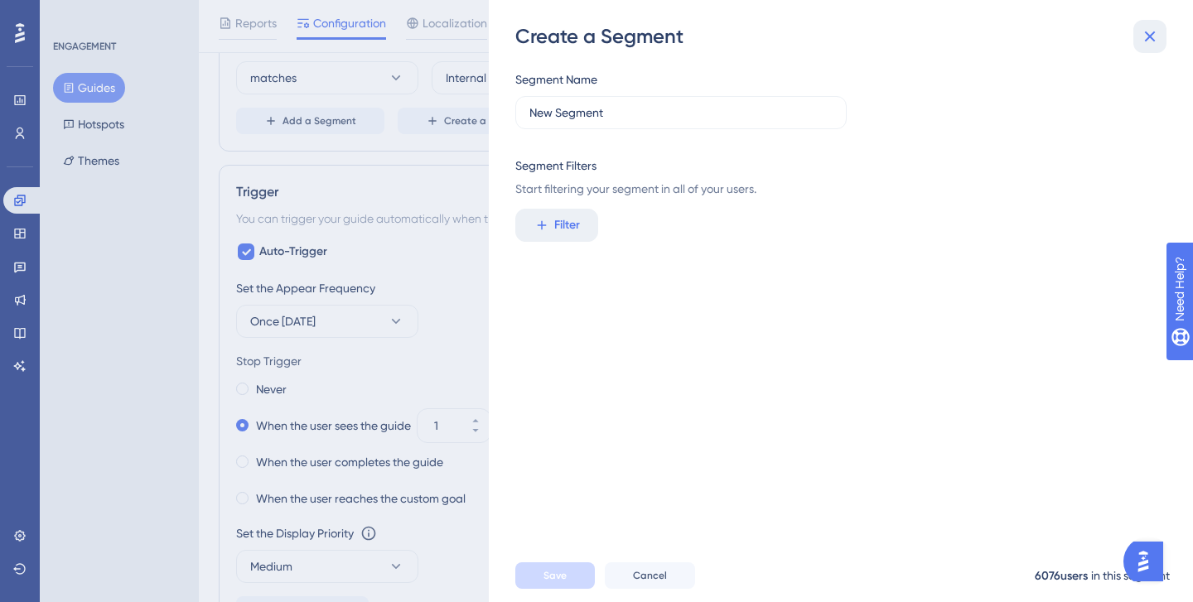
drag, startPoint x: 1147, startPoint y: 35, endPoint x: 1063, endPoint y: 31, distance: 83.8
click at [1146, 35] on icon at bounding box center [1150, 37] width 20 height 20
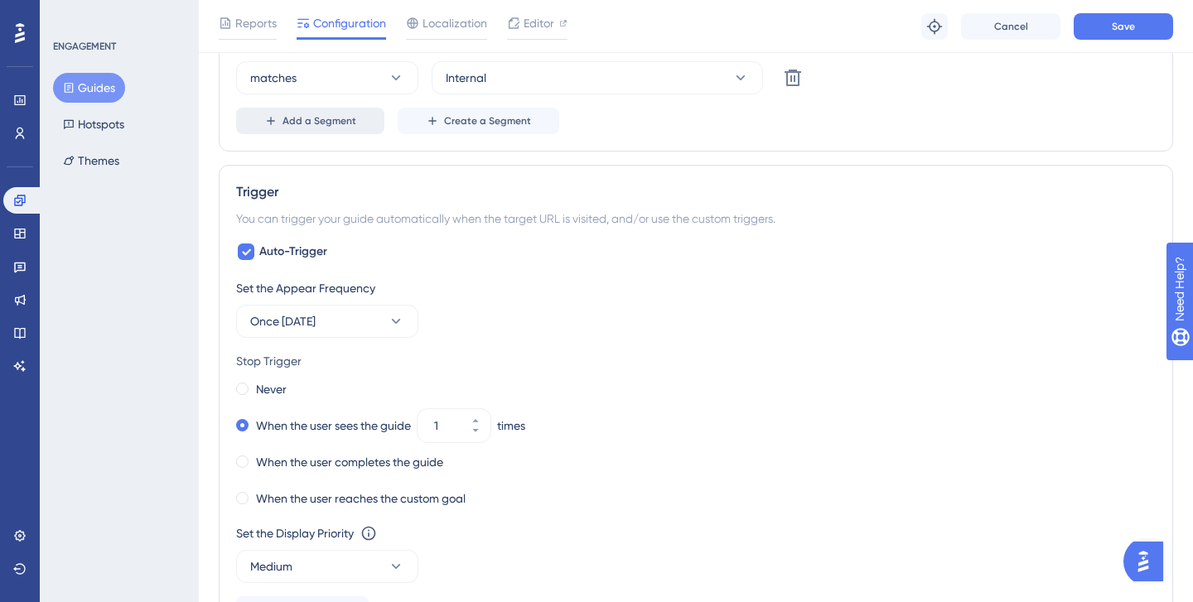
click at [330, 123] on span "Add a Segment" at bounding box center [320, 120] width 74 height 13
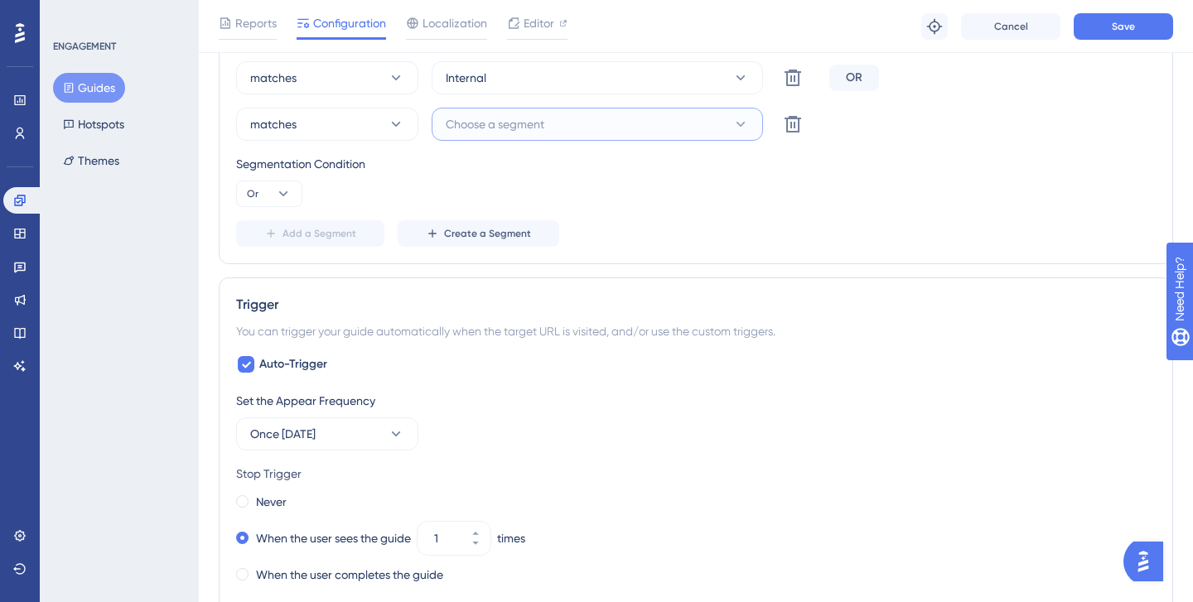
click at [491, 124] on span "Choose a segment" at bounding box center [495, 124] width 99 height 20
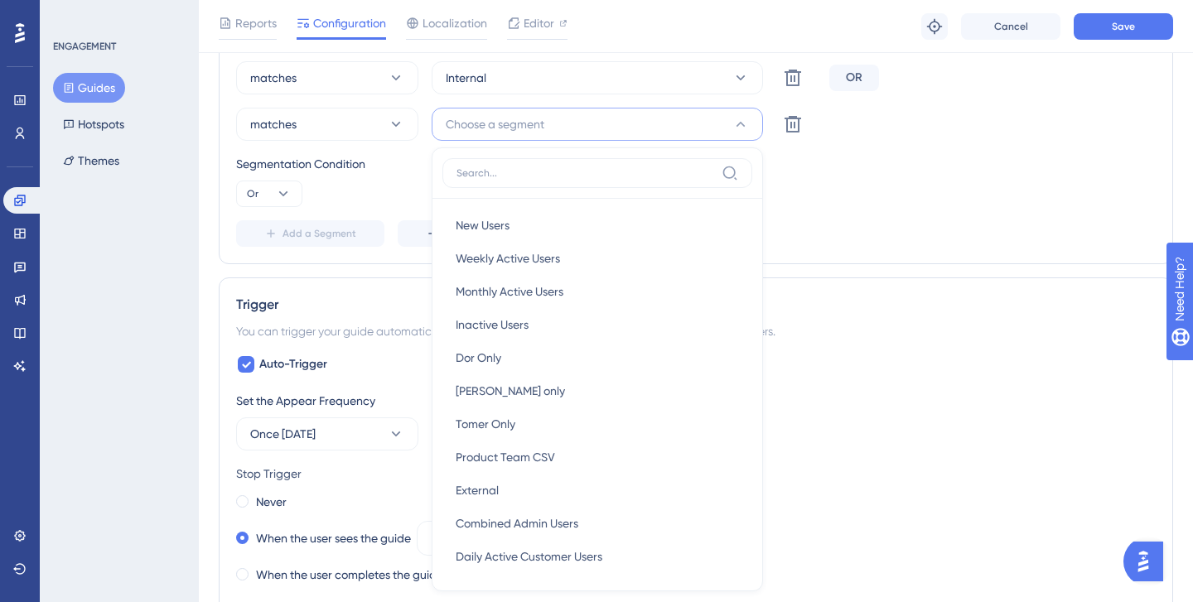
scroll to position [1071, 0]
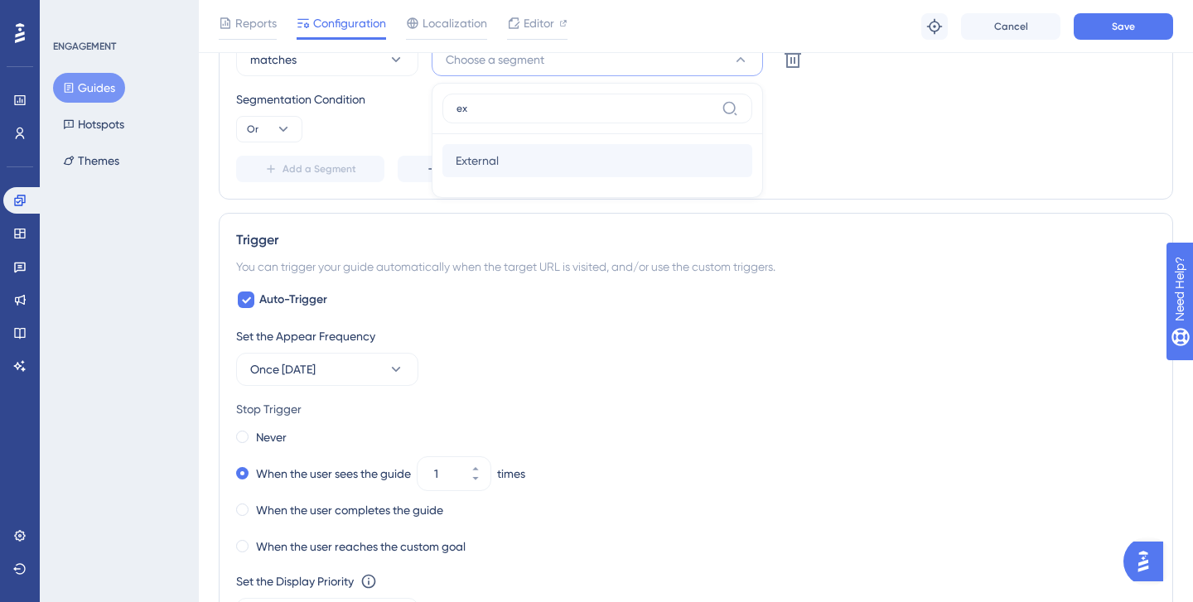
type input "ex"
click at [491, 169] on span "External" at bounding box center [477, 161] width 43 height 20
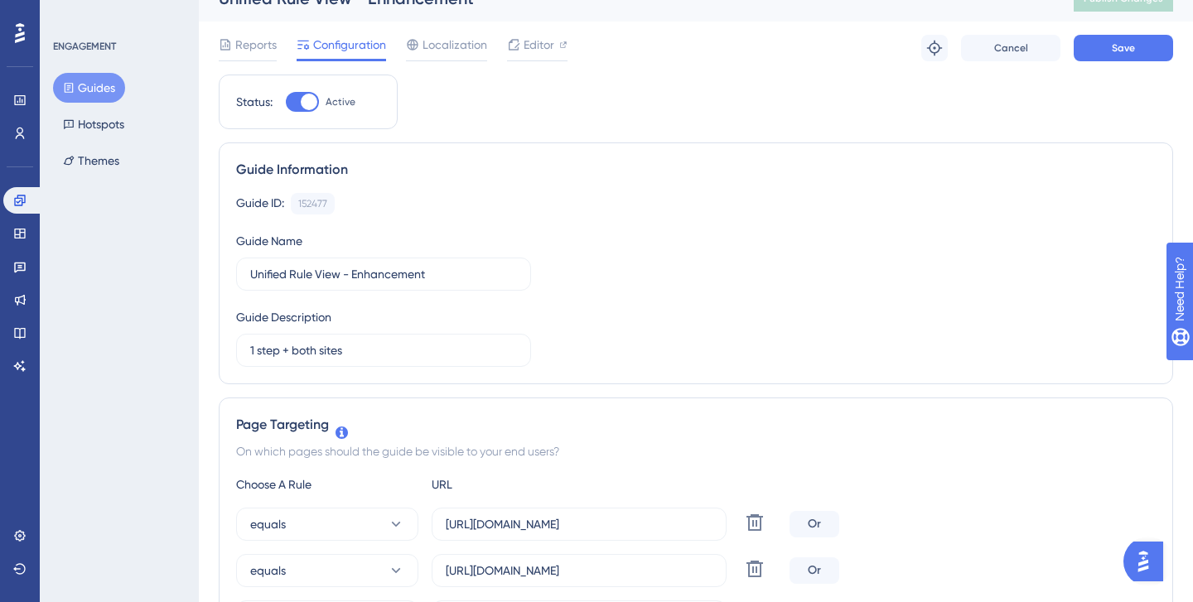
scroll to position [0, 0]
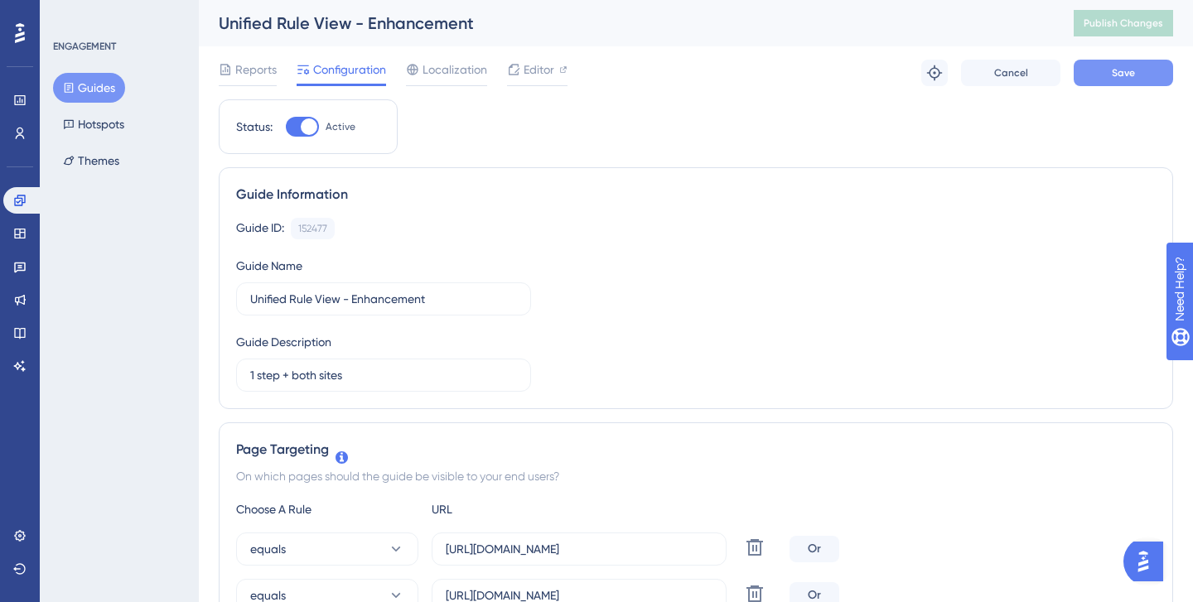
click at [1121, 77] on span "Save" at bounding box center [1123, 72] width 23 height 13
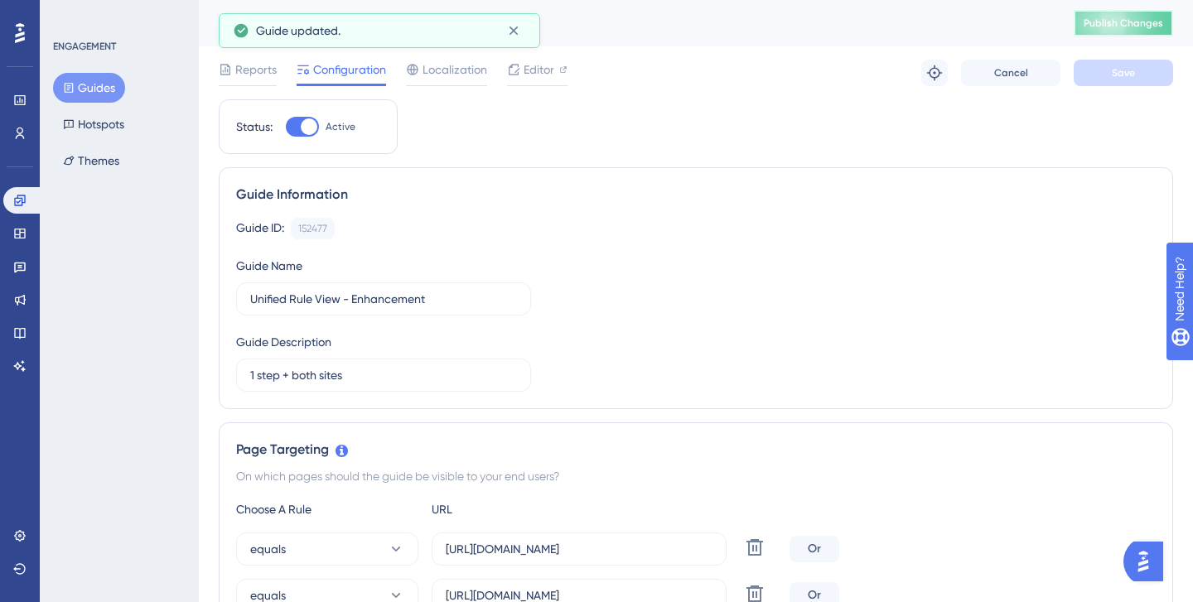
click at [1129, 23] on span "Publish Changes" at bounding box center [1124, 23] width 80 height 13
